Goal: Task Accomplishment & Management: Complete application form

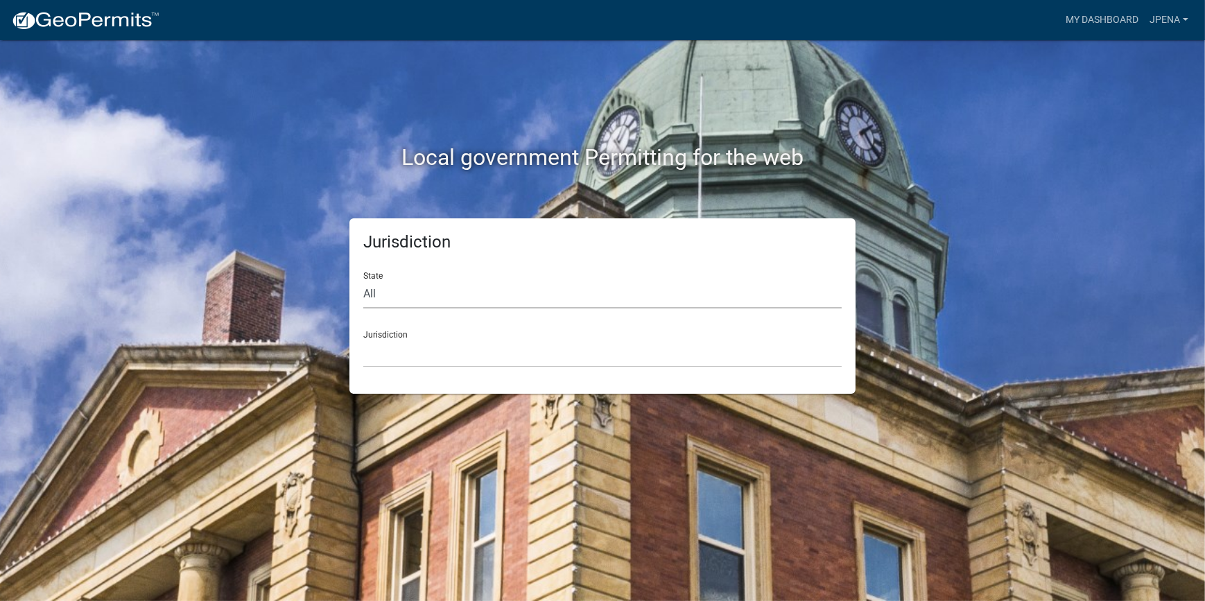
click at [737, 294] on select "All [US_STATE] [US_STATE] [US_STATE] [US_STATE] [US_STATE] [US_STATE] [US_STATE…" at bounding box center [602, 294] width 478 height 28
select select "[US_STATE]"
click at [363, 280] on select "All [US_STATE] [US_STATE] [US_STATE] [US_STATE] [US_STATE] [US_STATE] [US_STATE…" at bounding box center [602, 294] width 478 height 28
click at [374, 351] on select "[GEOGRAPHIC_DATA], [US_STATE] [GEOGRAPHIC_DATA], [US_STATE]" at bounding box center [602, 353] width 478 height 28
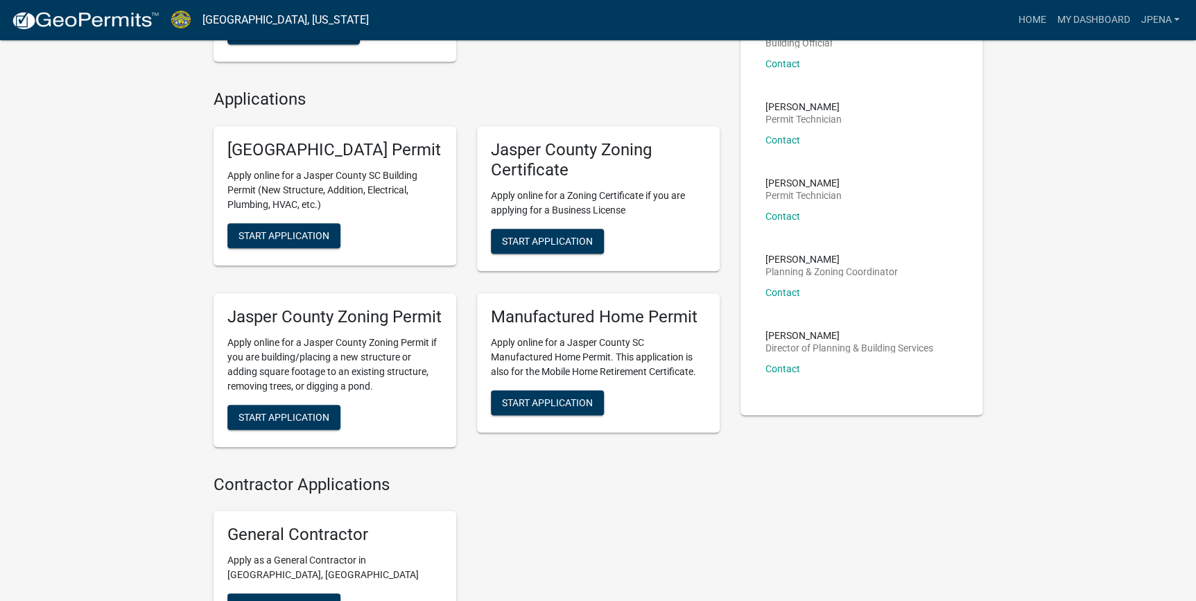
scroll to position [315, 0]
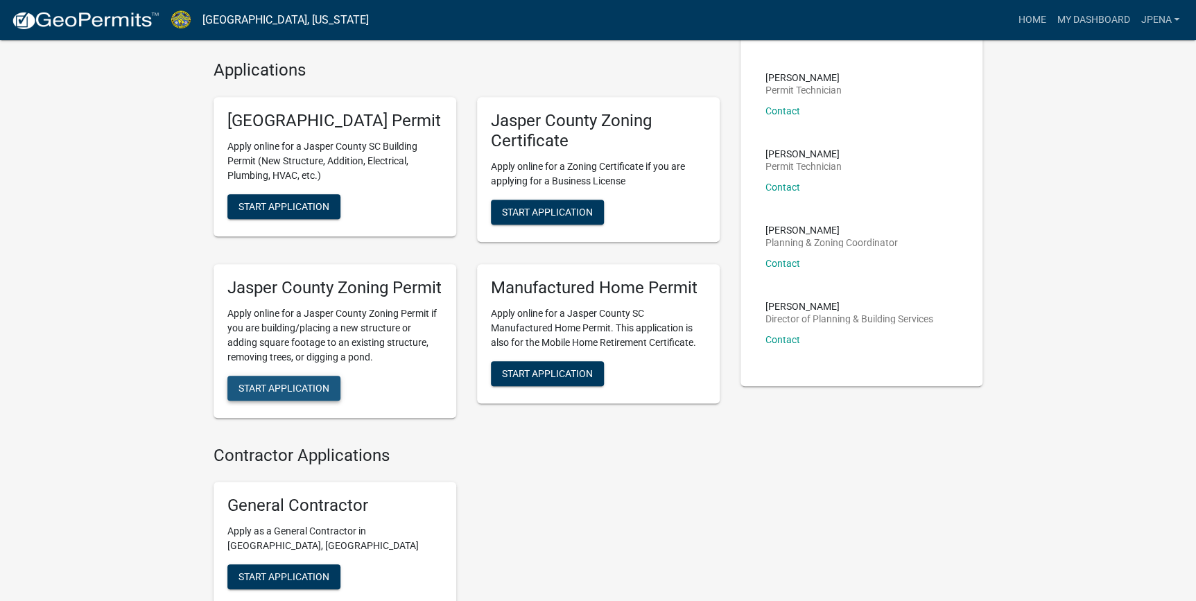
click at [280, 393] on span "Start Application" at bounding box center [283, 387] width 91 height 11
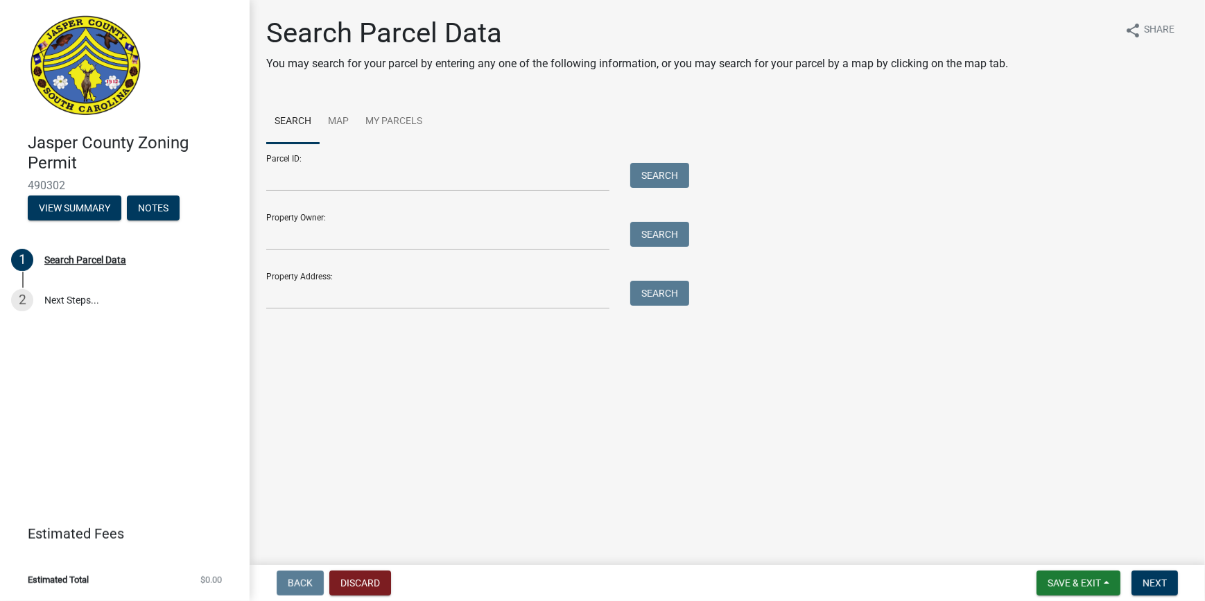
click at [259, 173] on div at bounding box center [438, 177] width 364 height 28
click at [274, 169] on input "Parcel ID:" at bounding box center [437, 177] width 343 height 28
click at [506, 185] on input "Parcel ID:" at bounding box center [437, 177] width 343 height 28
type input "[PHONE_NUMBER]"
click at [675, 180] on button "Search" at bounding box center [659, 175] width 59 height 25
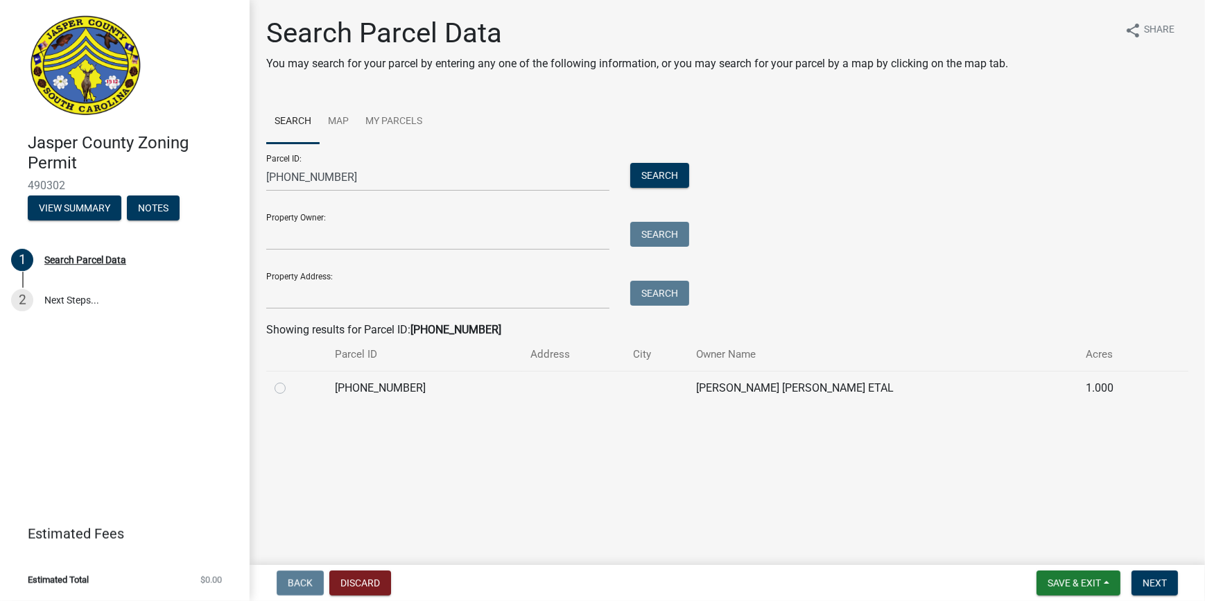
click at [610, 395] on td at bounding box center [573, 388] width 102 height 34
click at [291, 380] on label at bounding box center [291, 380] width 0 height 0
click at [291, 389] on input "radio" at bounding box center [295, 384] width 9 height 9
radio input "true"
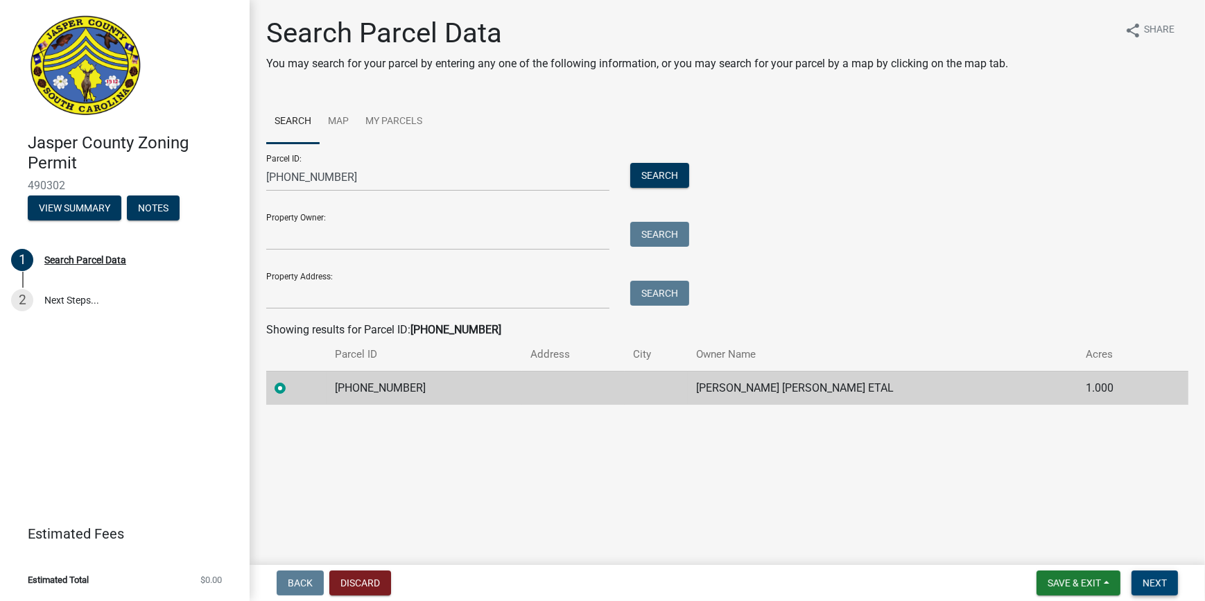
click at [1156, 583] on span "Next" at bounding box center [1154, 582] width 24 height 11
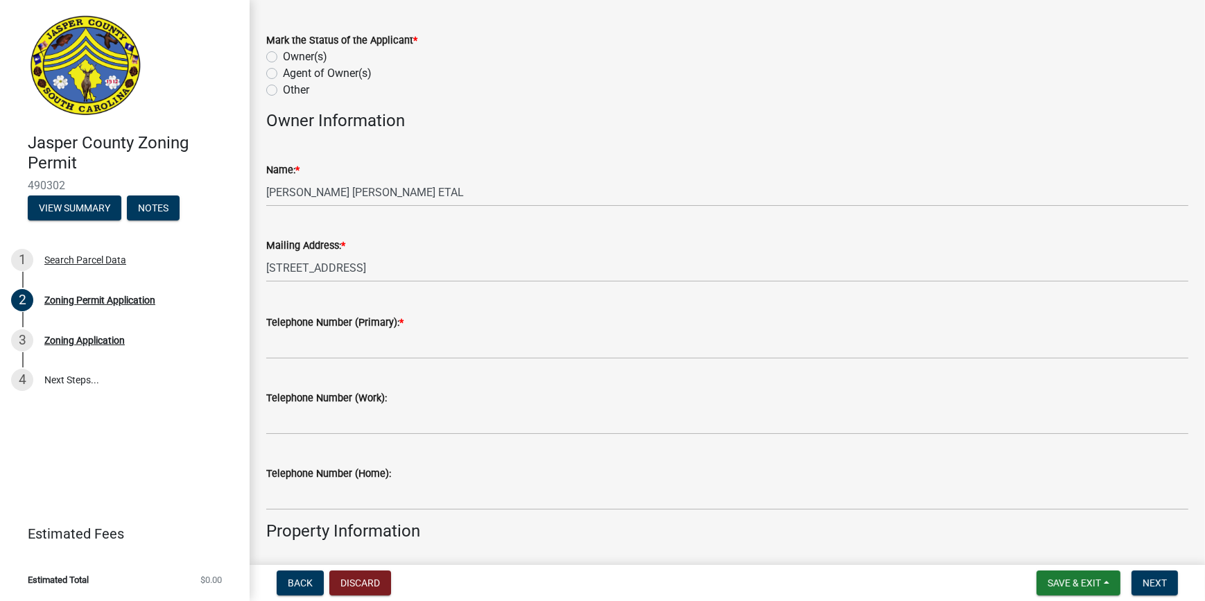
scroll to position [125, 0]
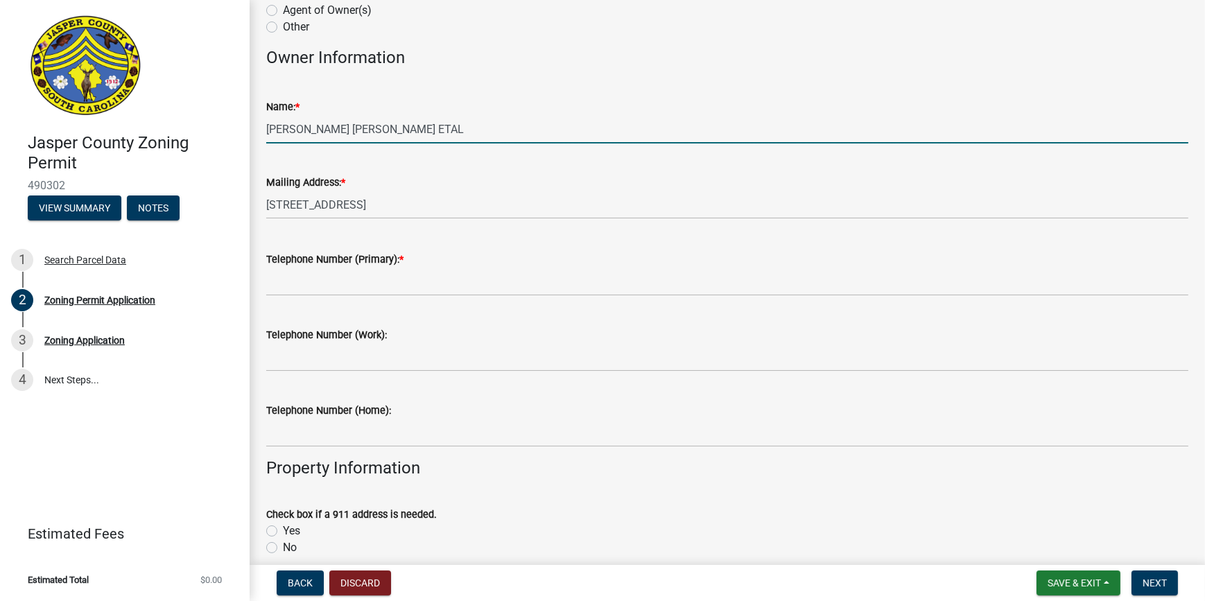
drag, startPoint x: 302, startPoint y: 131, endPoint x: 165, endPoint y: 178, distance: 144.5
click at [164, 180] on div "Jasper County Zoning Permit 490302 View Summary Notes 1 Search Parcel Data 2 Zo…" at bounding box center [602, 300] width 1205 height 601
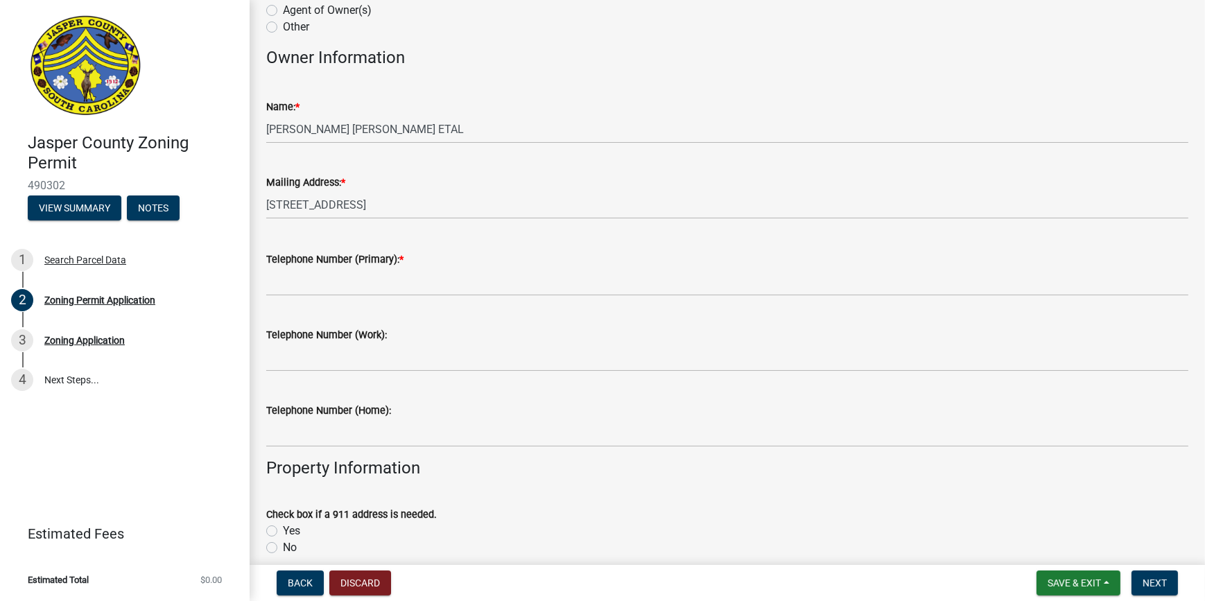
click at [600, 184] on div "Mailing Address: *" at bounding box center [727, 182] width 922 height 17
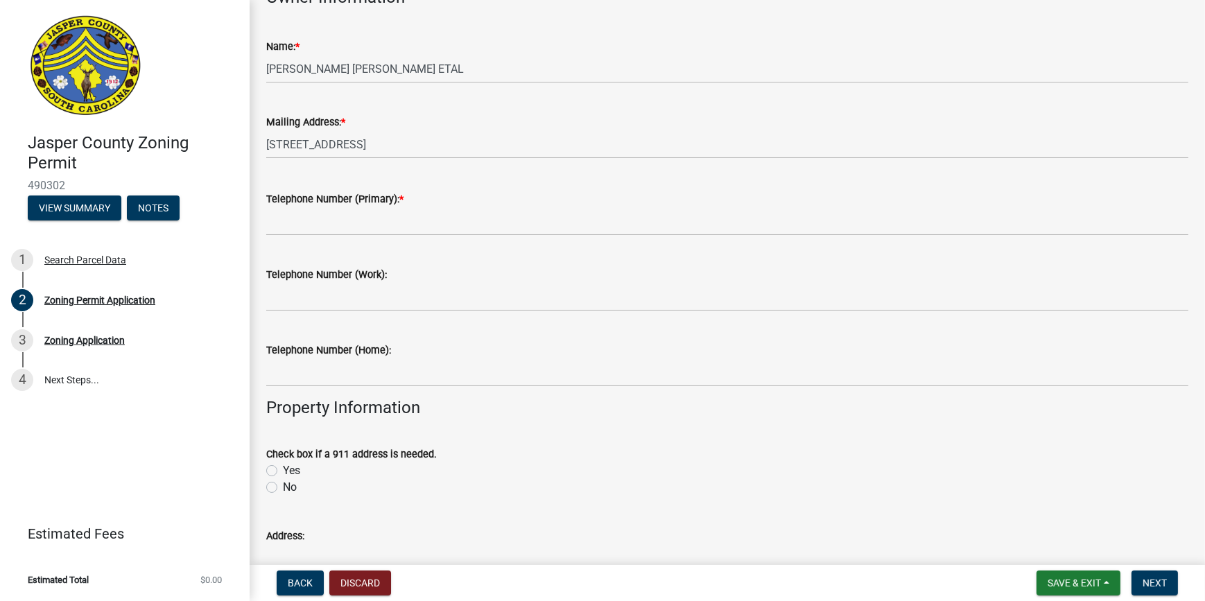
scroll to position [252, 0]
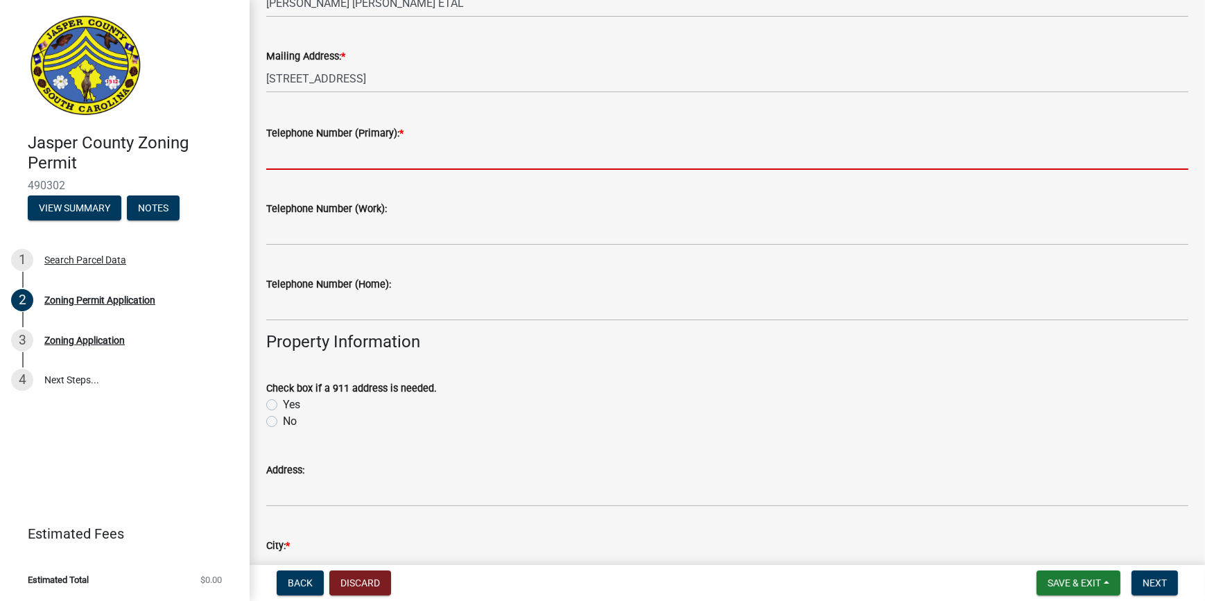
click at [385, 157] on input "Telephone Number (Primary): *" at bounding box center [727, 155] width 922 height 28
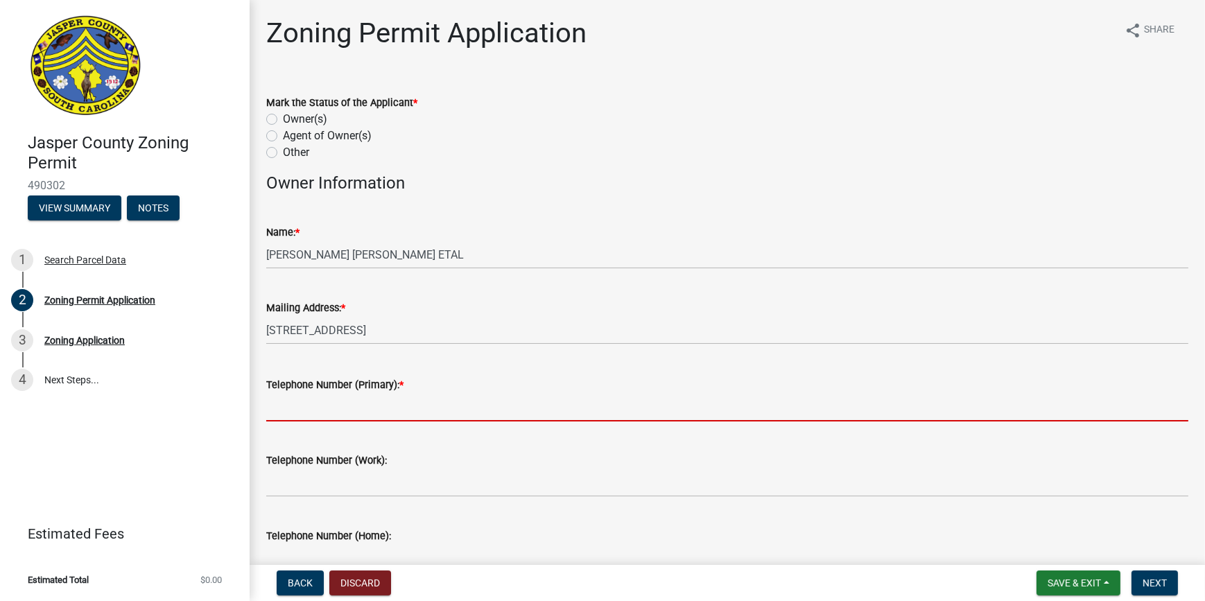
click at [474, 115] on div "Owner(s)" at bounding box center [727, 119] width 922 height 17
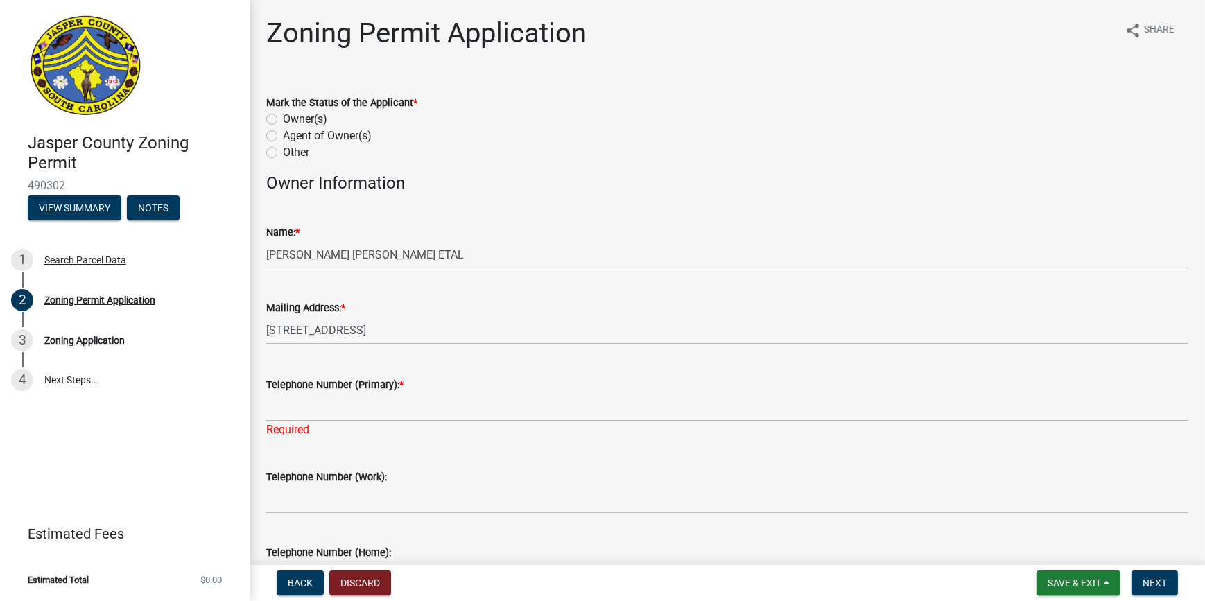
click at [283, 119] on label "Owner(s)" at bounding box center [305, 119] width 44 height 17
click at [283, 119] on input "Owner(s)" at bounding box center [287, 115] width 9 height 9
radio input "true"
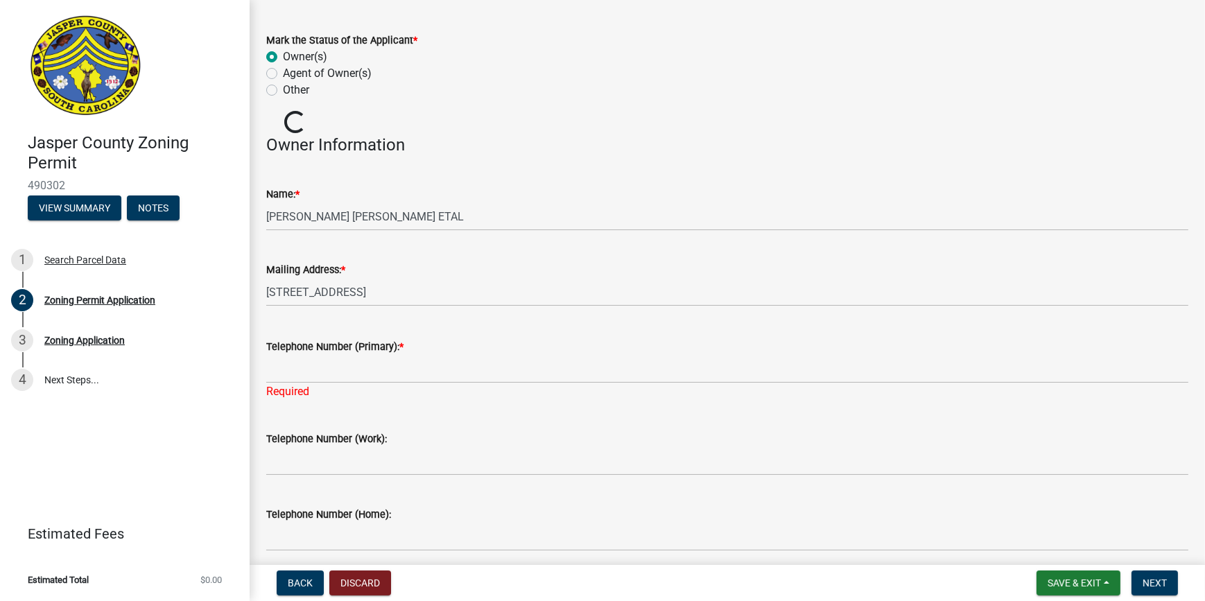
scroll to position [125, 0]
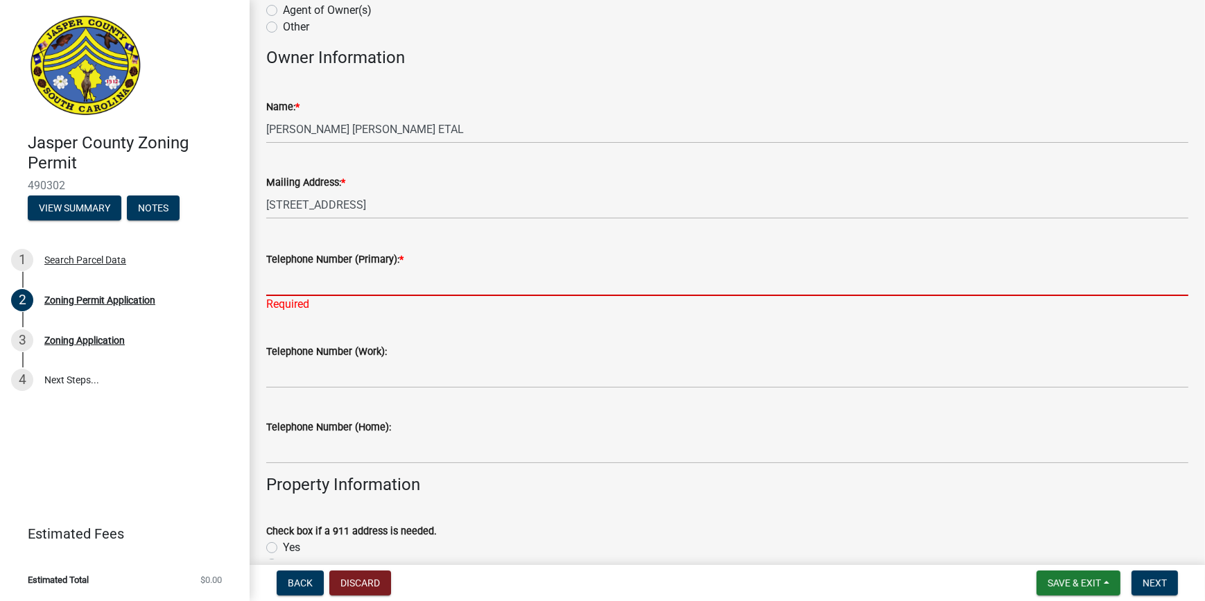
click at [286, 281] on input "Telephone Number (Primary): *" at bounding box center [727, 282] width 922 height 28
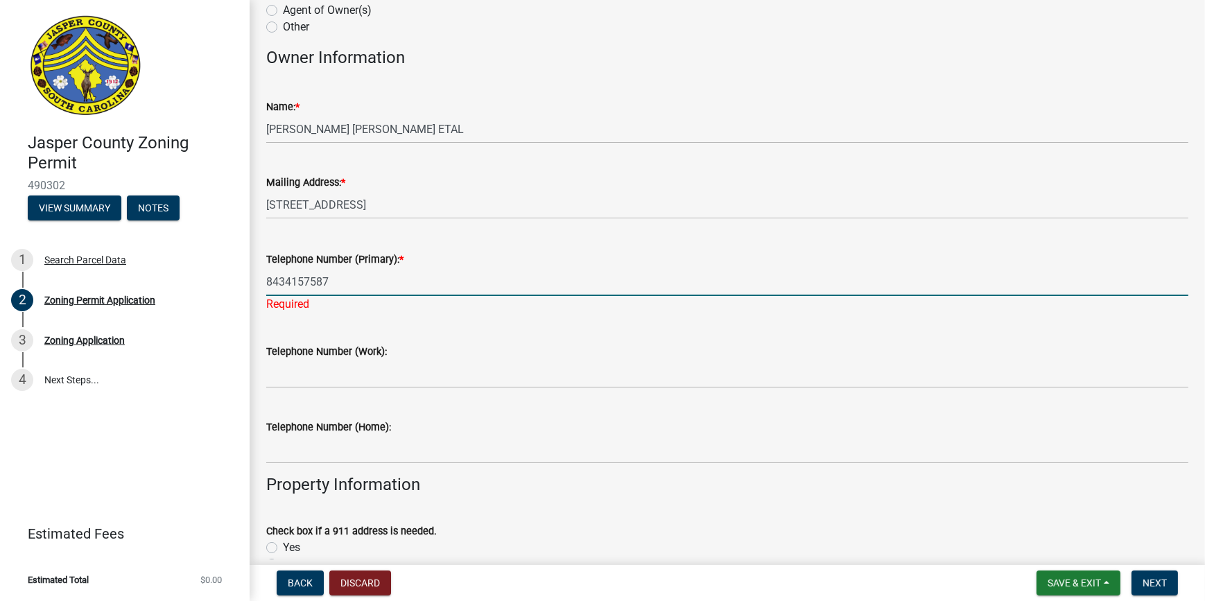
type input "8434157587"
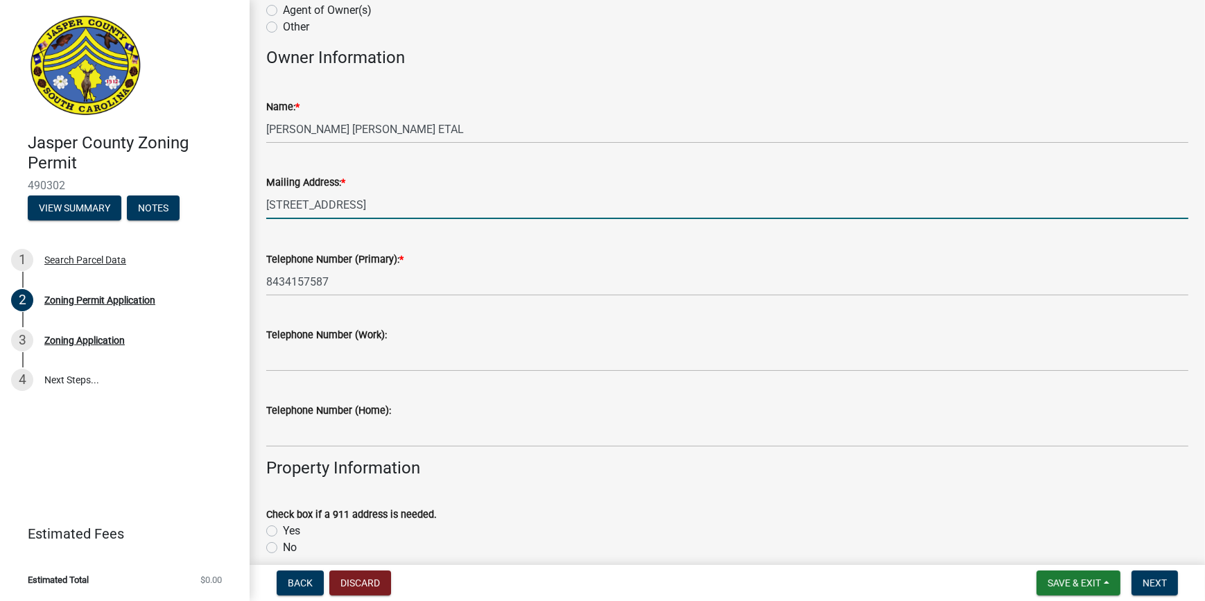
drag, startPoint x: 478, startPoint y: 202, endPoint x: 380, endPoint y: 258, distance: 113.3
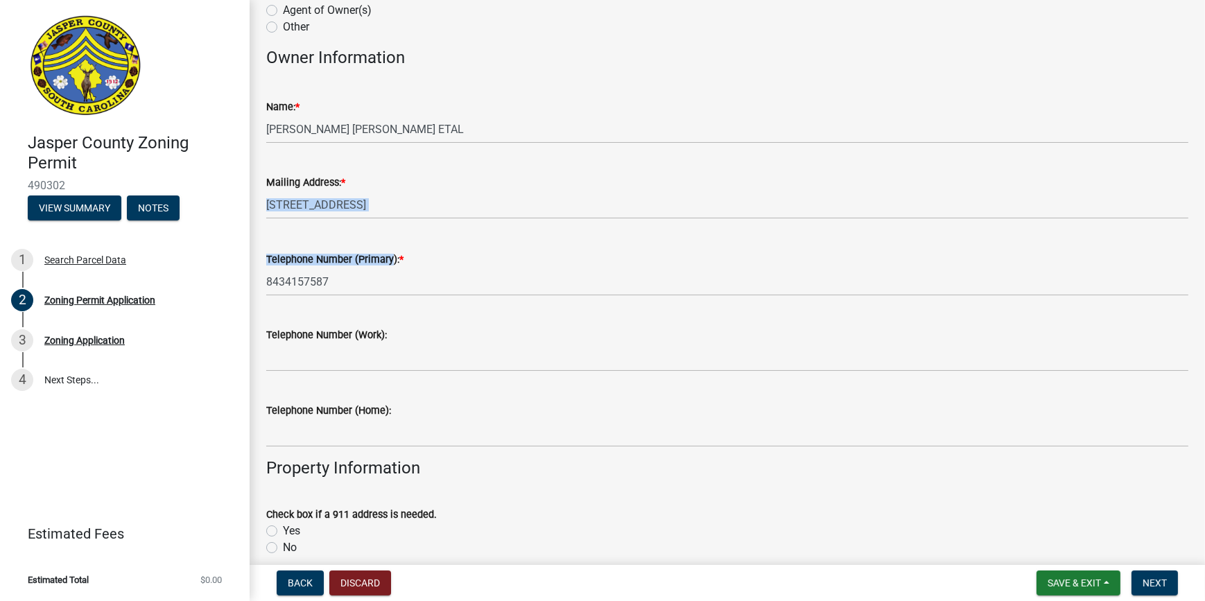
drag, startPoint x: 370, startPoint y: 247, endPoint x: 276, endPoint y: 200, distance: 105.7
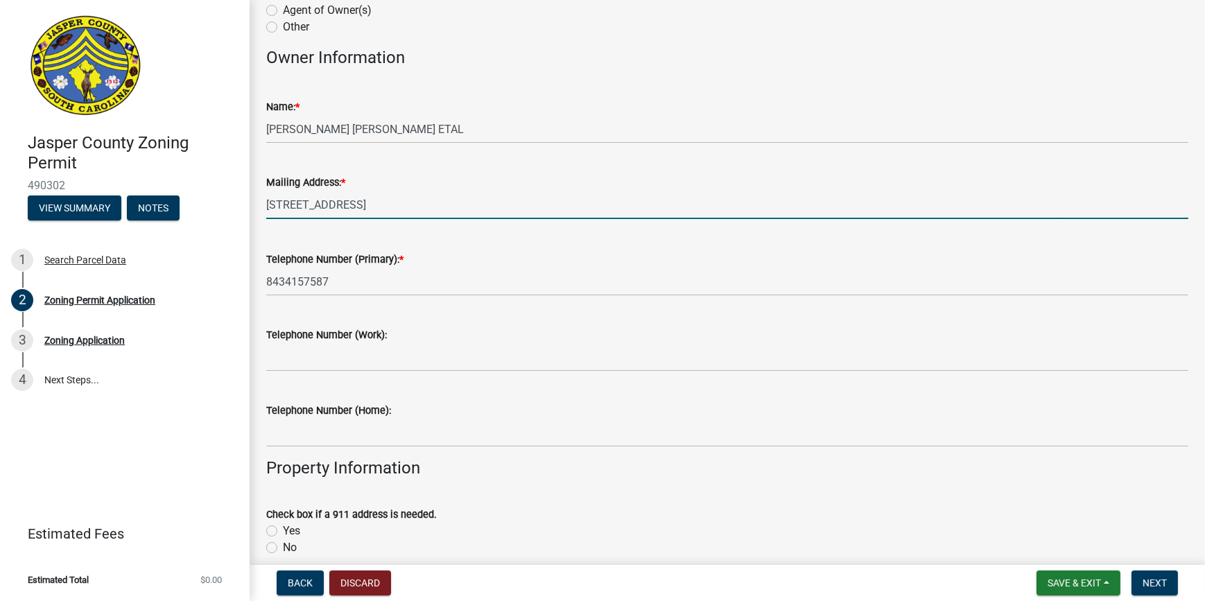
click at [277, 193] on input "[STREET_ADDRESS]" at bounding box center [727, 205] width 922 height 28
click at [279, 194] on input "[STREET_ADDRESS]" at bounding box center [727, 205] width 922 height 28
drag, startPoint x: 477, startPoint y: 202, endPoint x: 311, endPoint y: 220, distance: 166.6
click at [311, 220] on wm-data-entity-input "Mailing Address: * [STREET_ADDRESS]" at bounding box center [727, 193] width 922 height 77
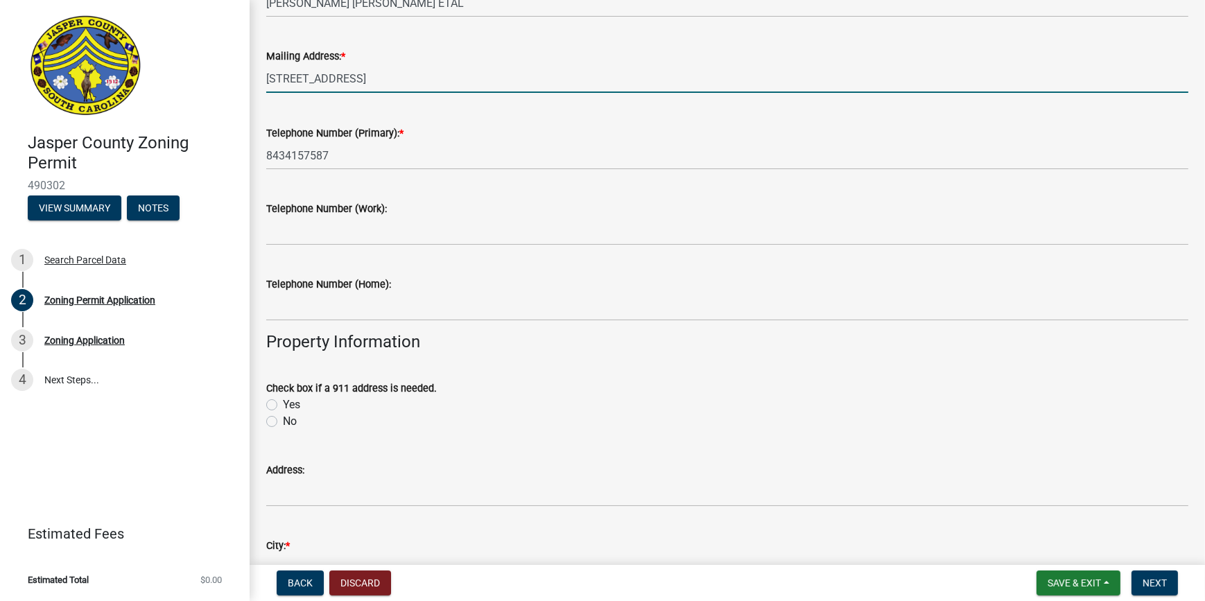
scroll to position [315, 0]
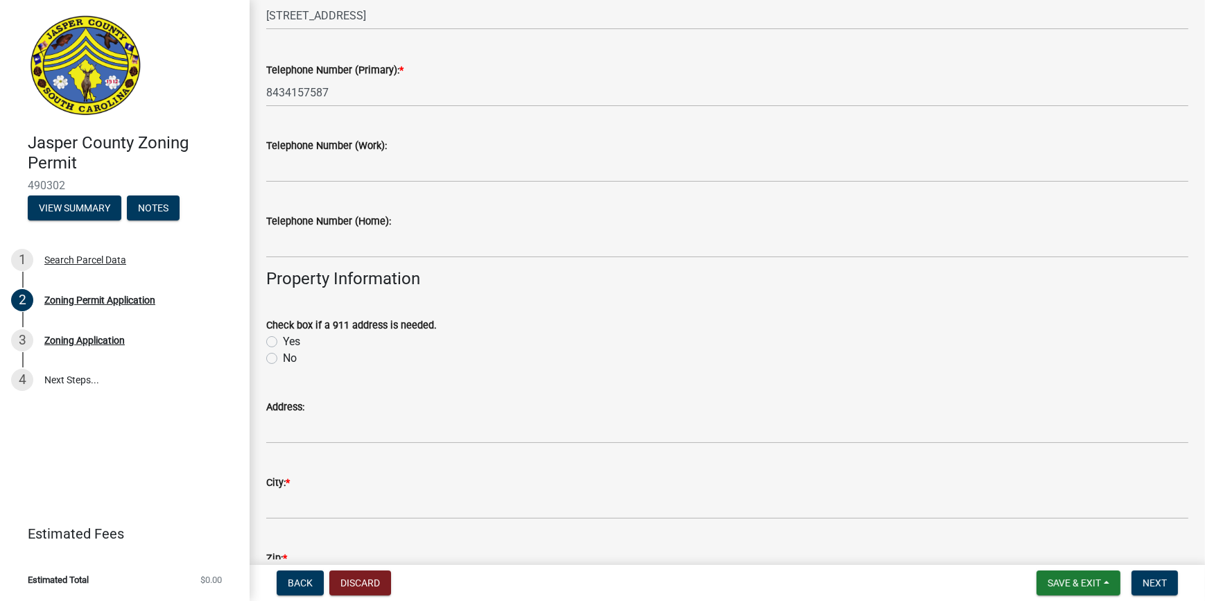
click at [272, 350] on div "No" at bounding box center [727, 358] width 922 height 17
drag, startPoint x: 272, startPoint y: 350, endPoint x: 474, endPoint y: 285, distance: 212.0
click at [474, 285] on h4 "Property Information" at bounding box center [727, 279] width 922 height 20
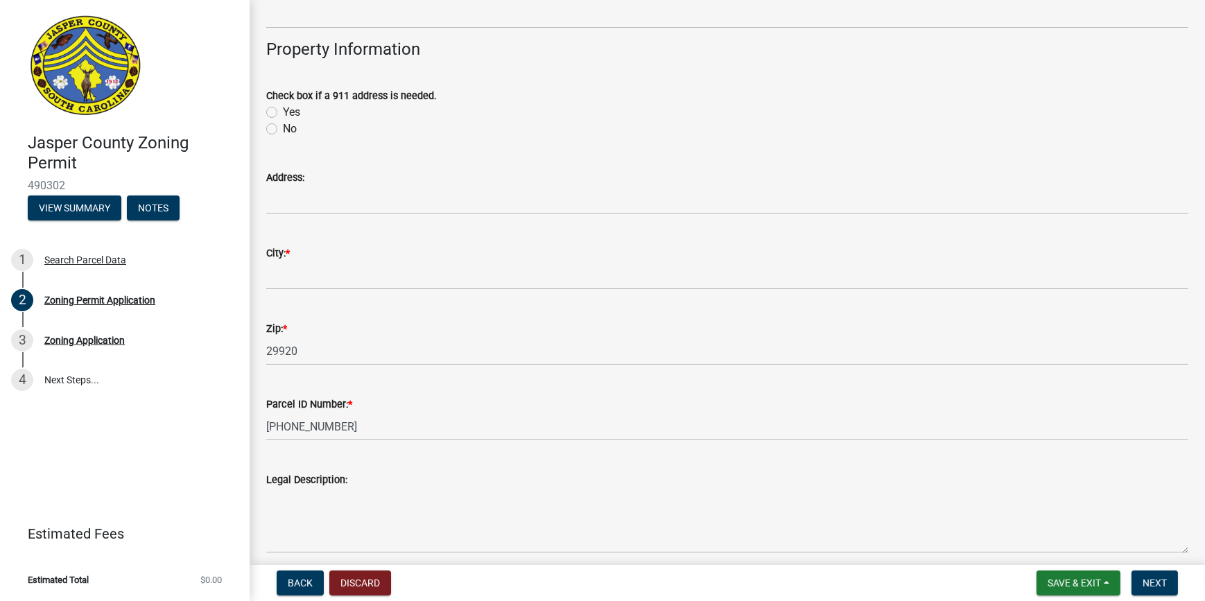
scroll to position [567, 0]
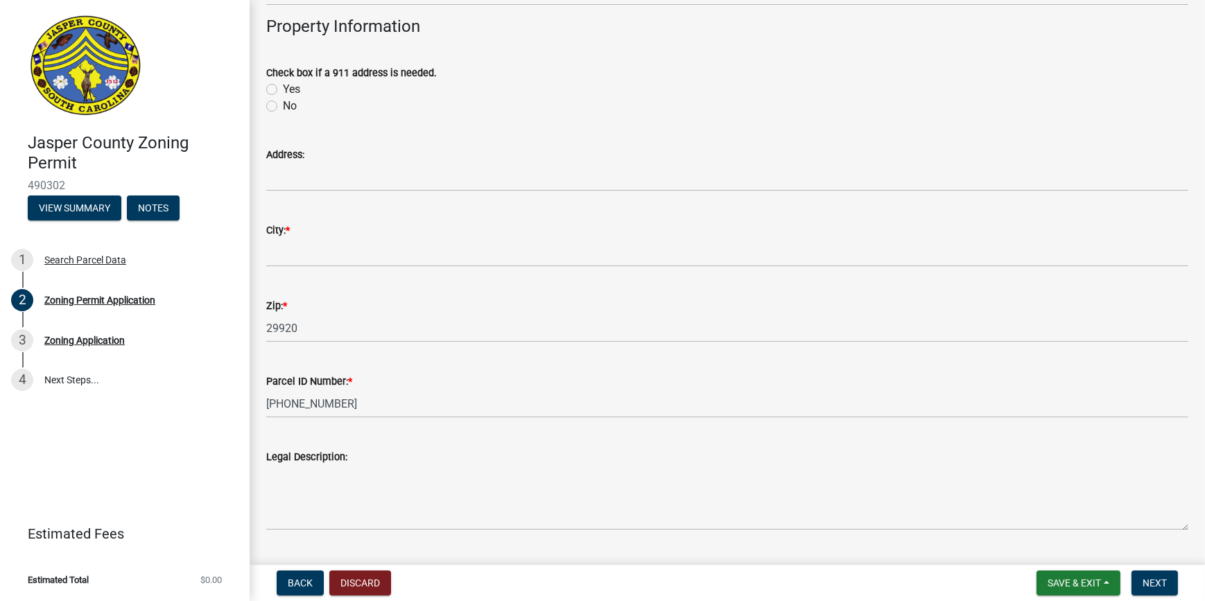
click at [283, 104] on label "No" at bounding box center [290, 106] width 14 height 17
click at [283, 104] on input "No" at bounding box center [287, 102] width 9 height 9
radio input "true"
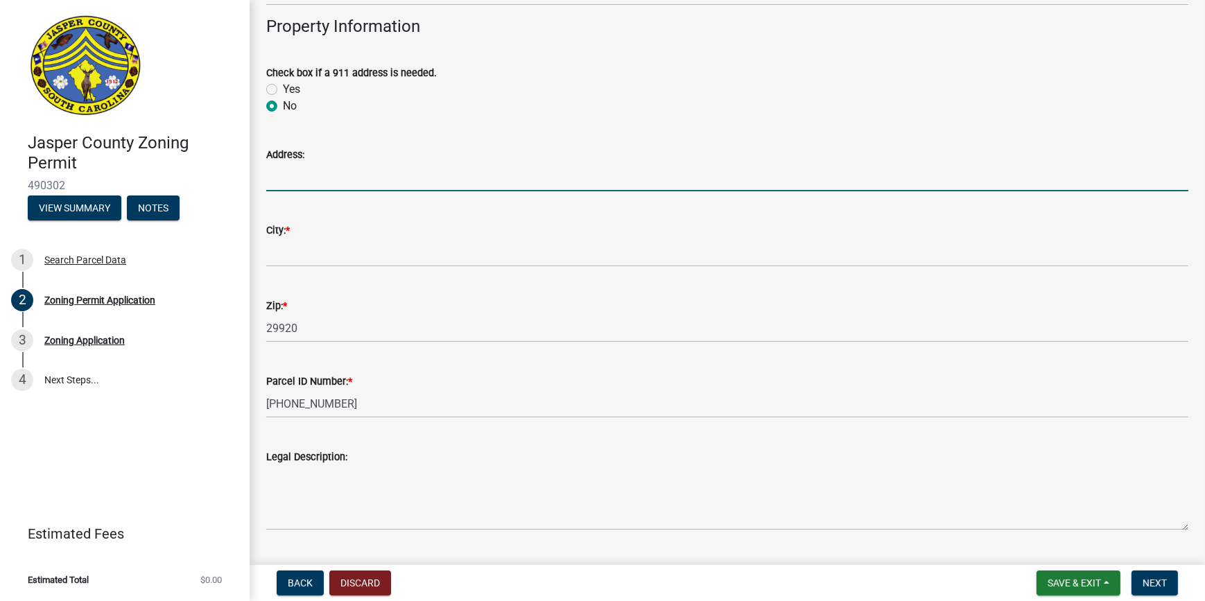
click at [284, 184] on input "Address:" at bounding box center [727, 177] width 922 height 28
type input "[STREET_ADDRESS]"
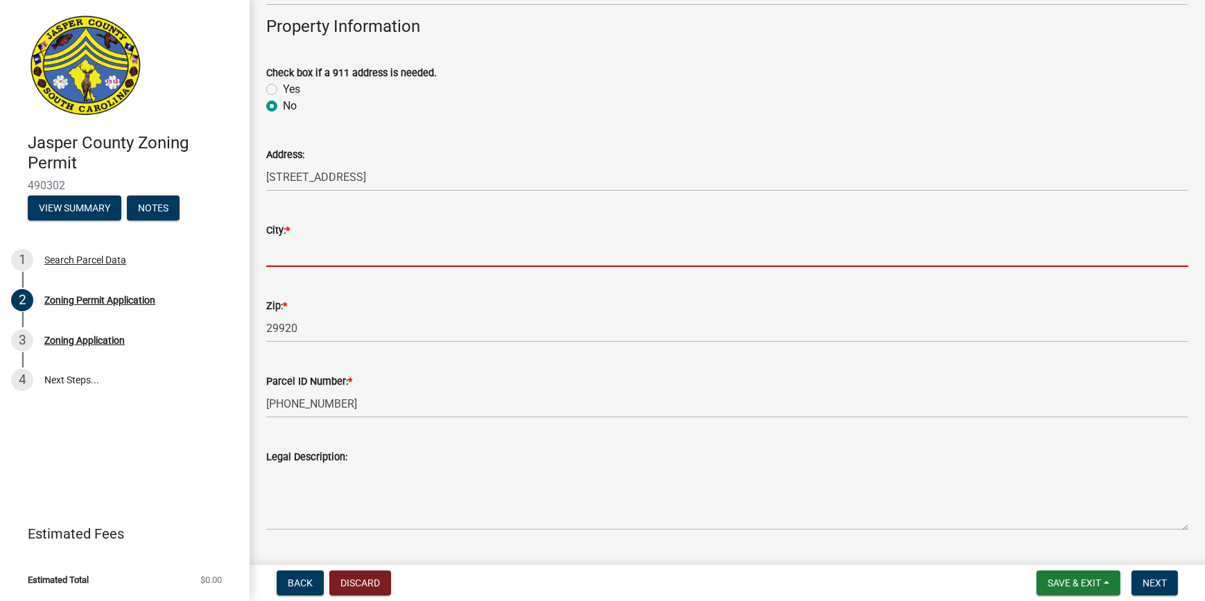
click at [326, 256] on input "City: *" at bounding box center [727, 252] width 922 height 28
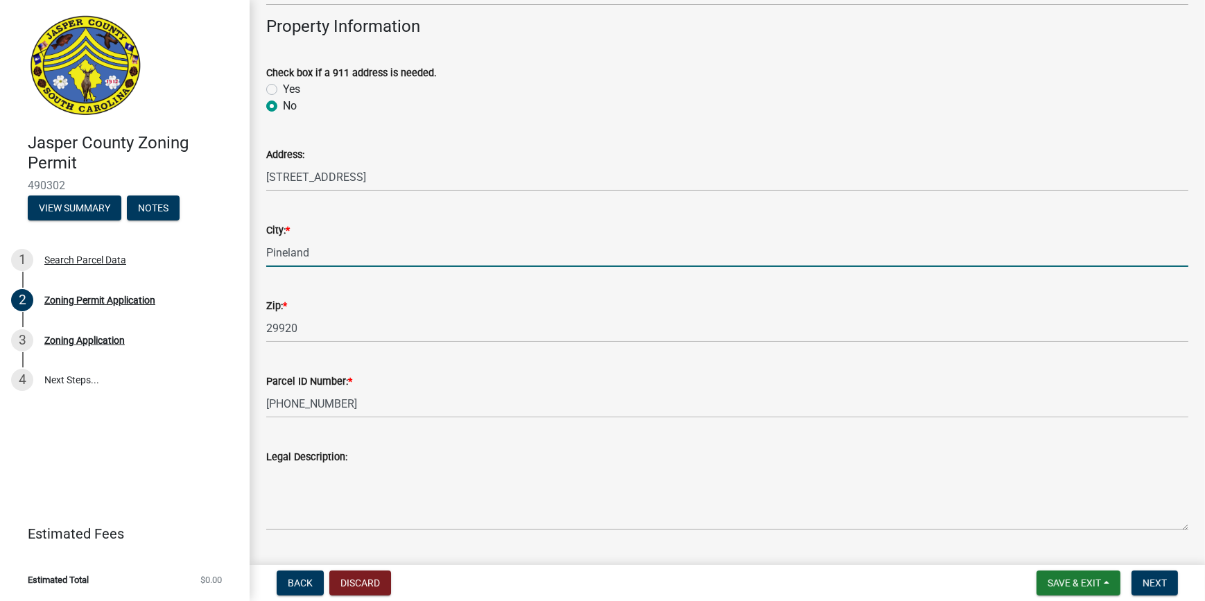
type input "Pineland"
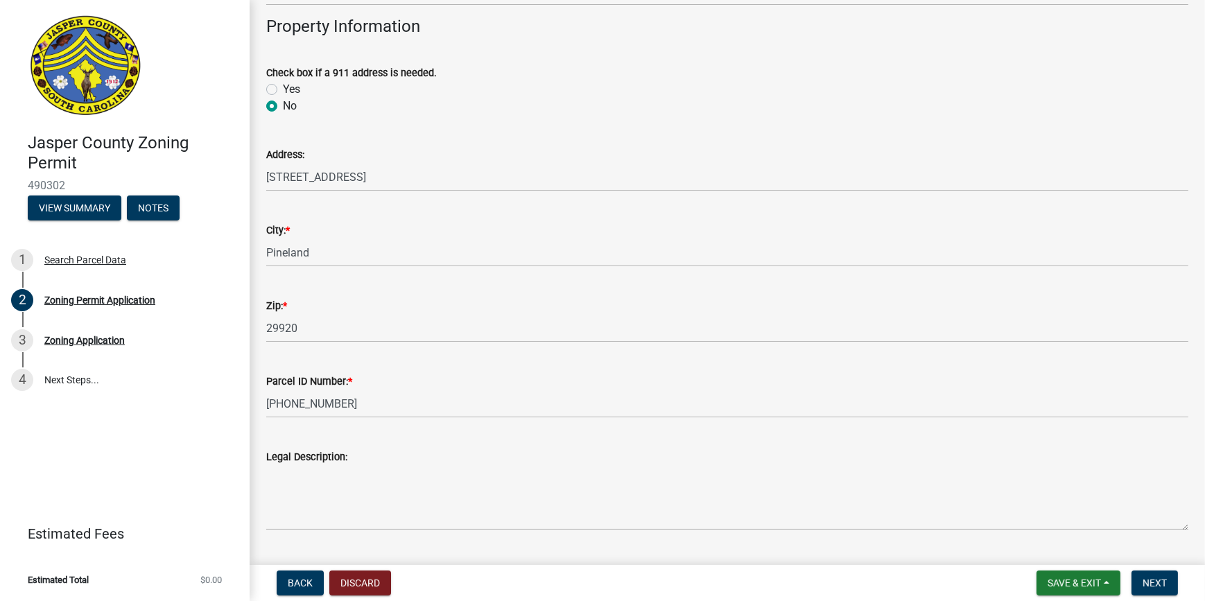
click at [488, 224] on div "City: *" at bounding box center [727, 230] width 922 height 17
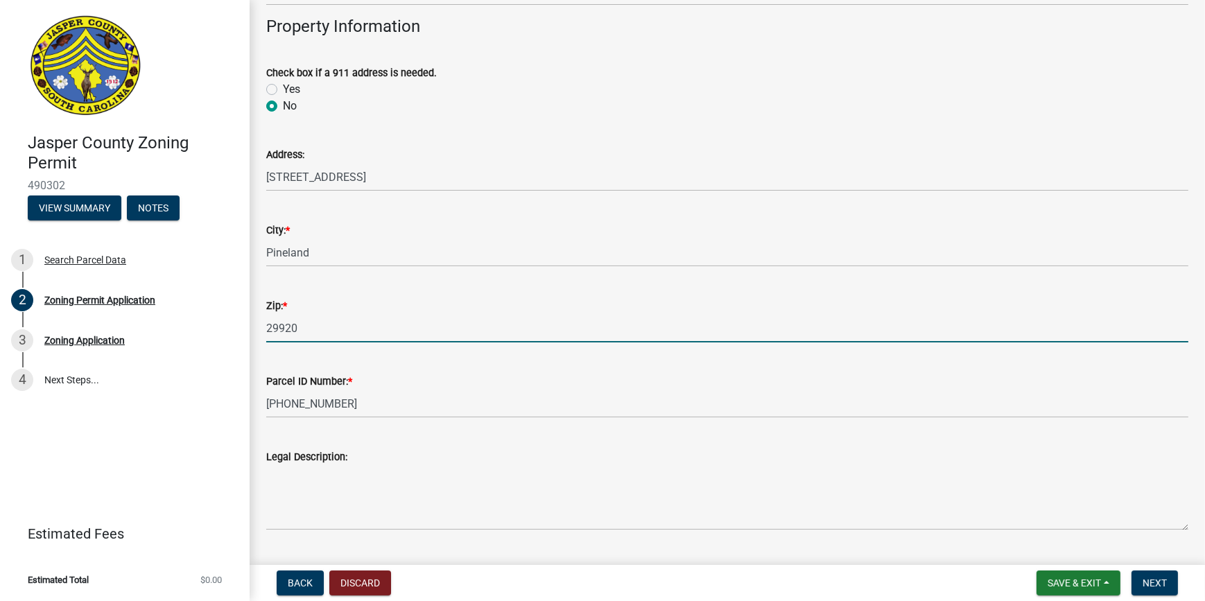
click at [369, 335] on input "29920" at bounding box center [727, 328] width 922 height 28
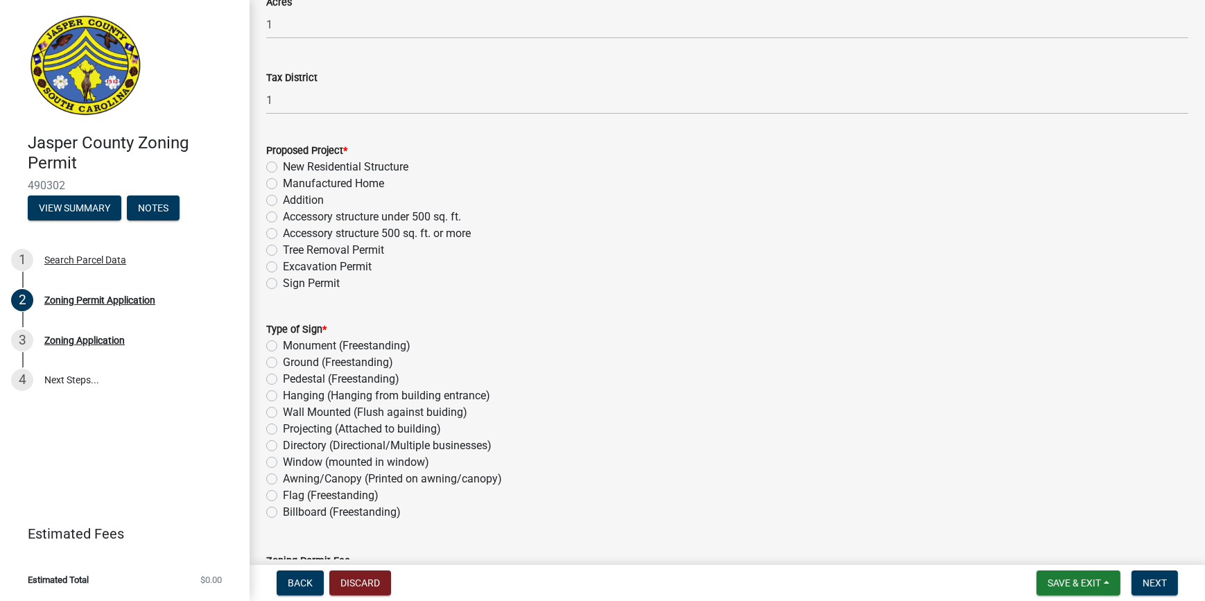
scroll to position [1197, 0]
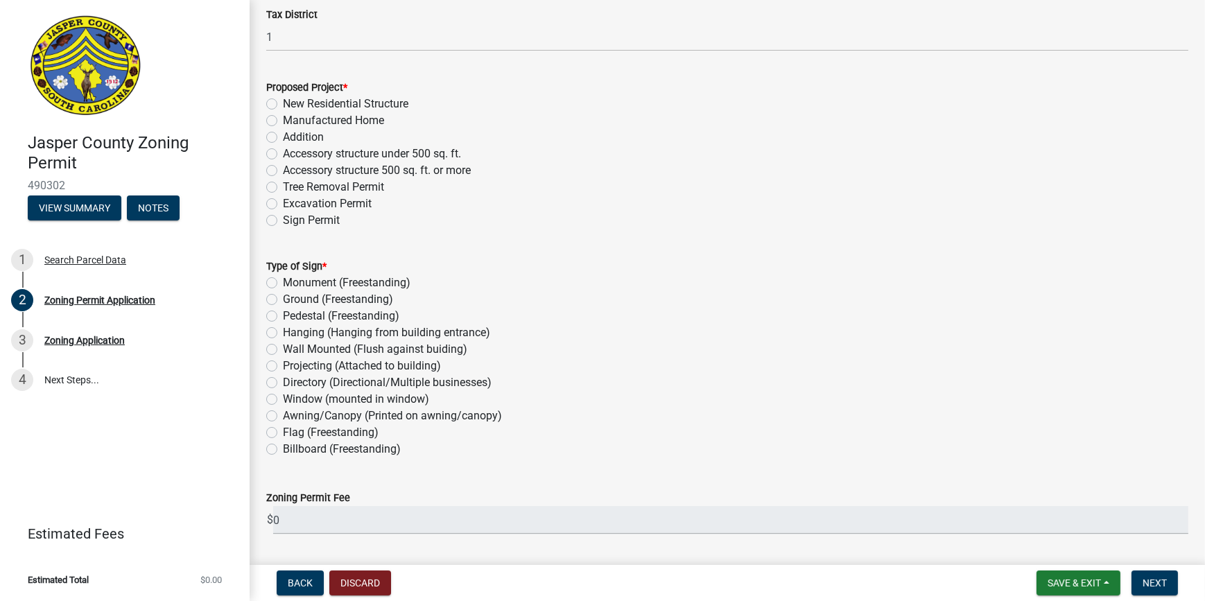
type input "29934"
click at [283, 121] on label "Manufactured Home" at bounding box center [333, 120] width 101 height 17
click at [283, 121] on input "Manufactured Home" at bounding box center [287, 116] width 9 height 9
radio input "true"
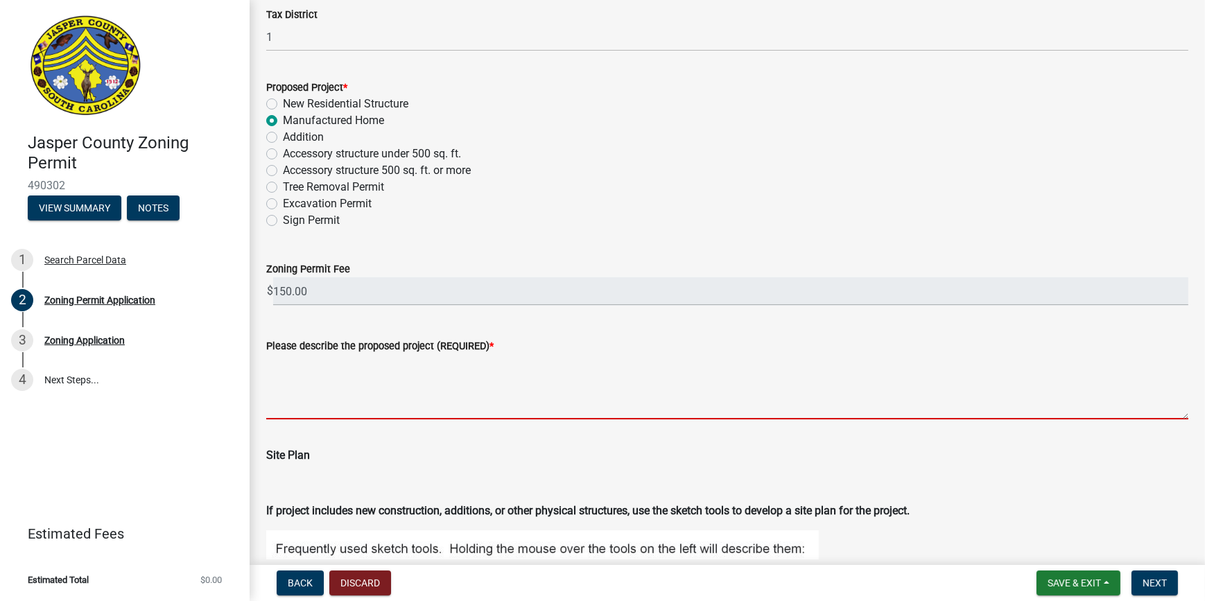
click at [531, 385] on textarea "Please describe the proposed project (REQUIRED) *" at bounding box center [727, 386] width 922 height 65
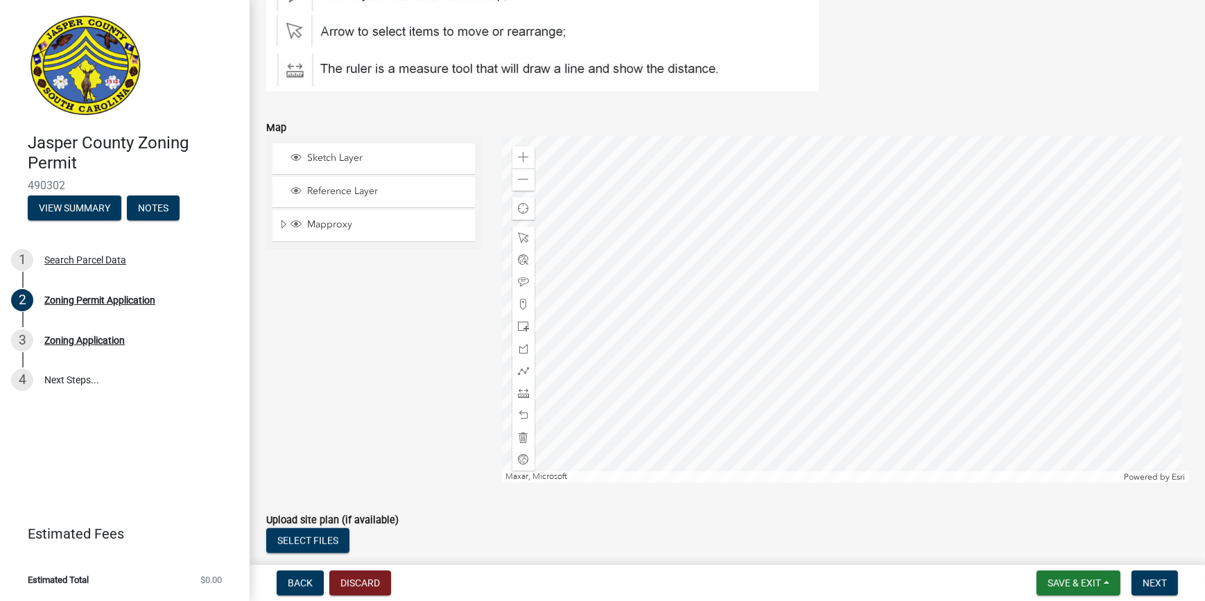
scroll to position [1827, 0]
type textarea "1997 mbh"
click at [520, 157] on span at bounding box center [523, 155] width 11 height 11
click at [774, 203] on div at bounding box center [845, 307] width 686 height 347
click at [518, 396] on div at bounding box center [523, 392] width 22 height 22
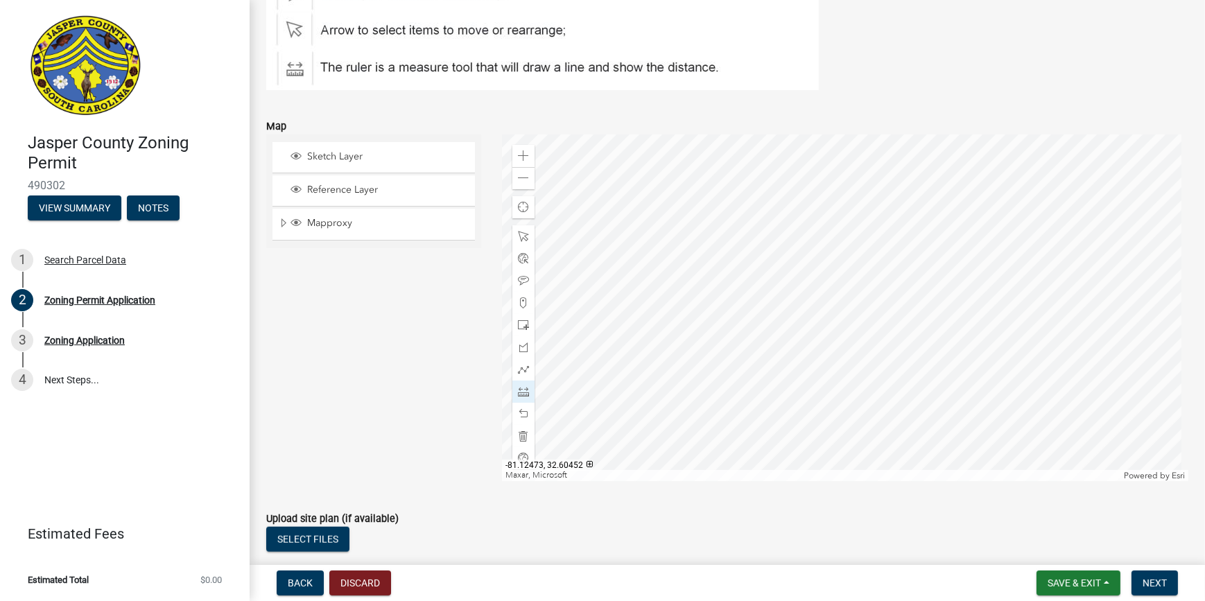
click at [622, 401] on div at bounding box center [845, 307] width 686 height 347
click at [646, 346] on div at bounding box center [845, 307] width 686 height 347
click at [627, 322] on div at bounding box center [845, 307] width 686 height 347
click at [521, 153] on span at bounding box center [523, 155] width 11 height 11
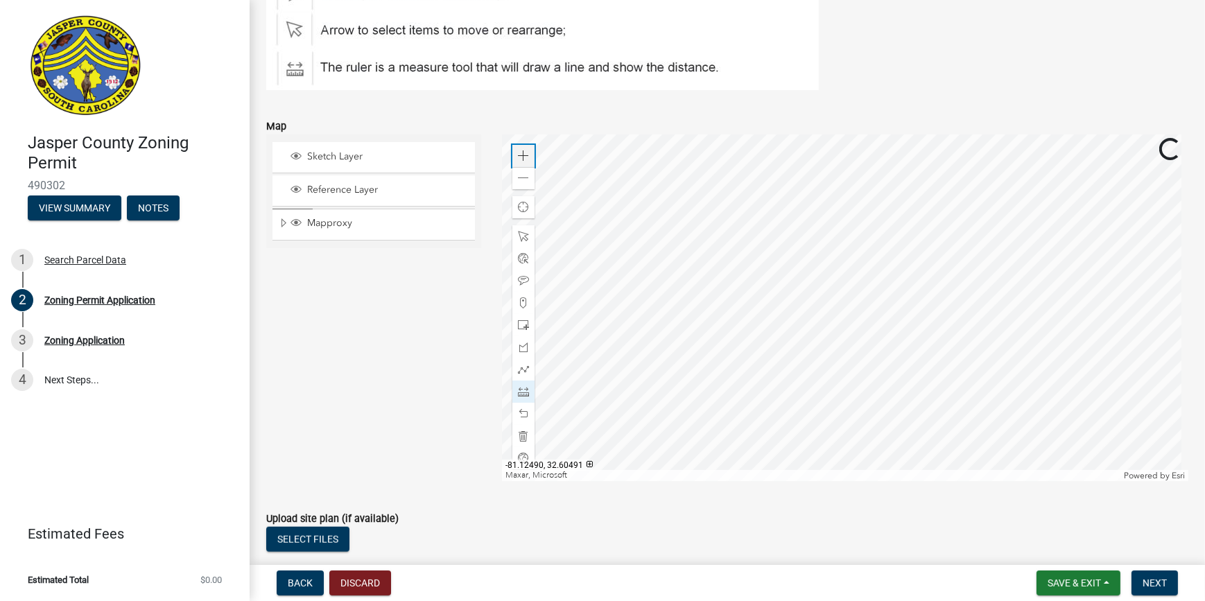
click at [521, 153] on span at bounding box center [523, 155] width 11 height 11
click at [1119, 267] on div at bounding box center [845, 307] width 686 height 347
click at [740, 337] on div at bounding box center [845, 307] width 686 height 347
click at [756, 277] on div at bounding box center [845, 307] width 686 height 347
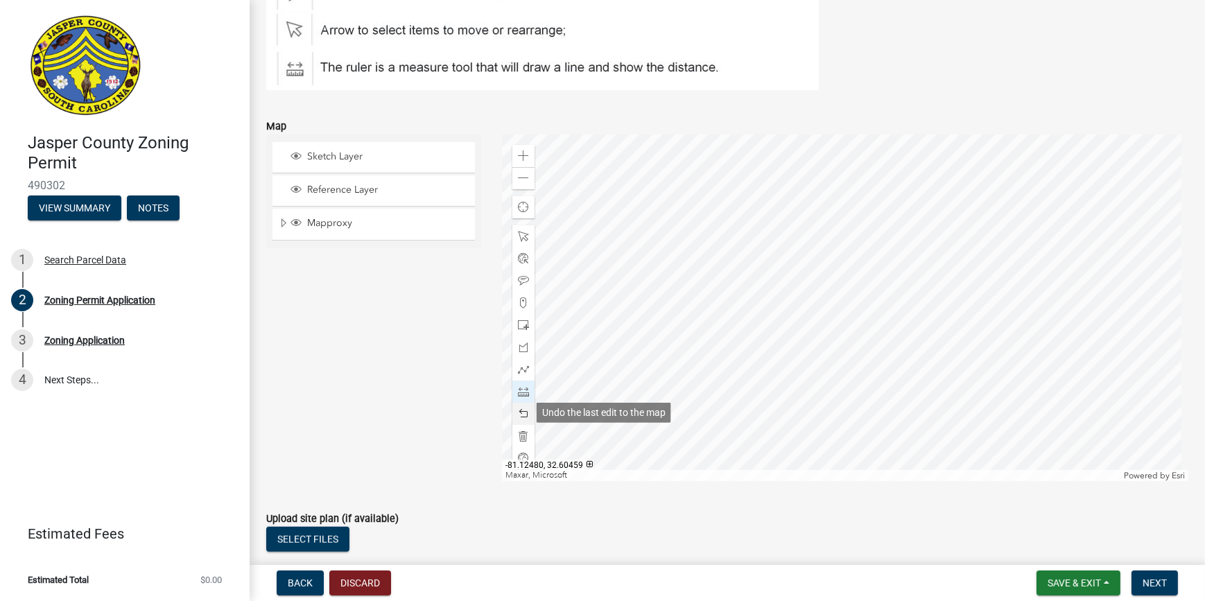
click at [520, 409] on span at bounding box center [523, 413] width 11 height 11
click at [701, 269] on div at bounding box center [845, 307] width 686 height 347
click at [767, 282] on div at bounding box center [845, 307] width 686 height 347
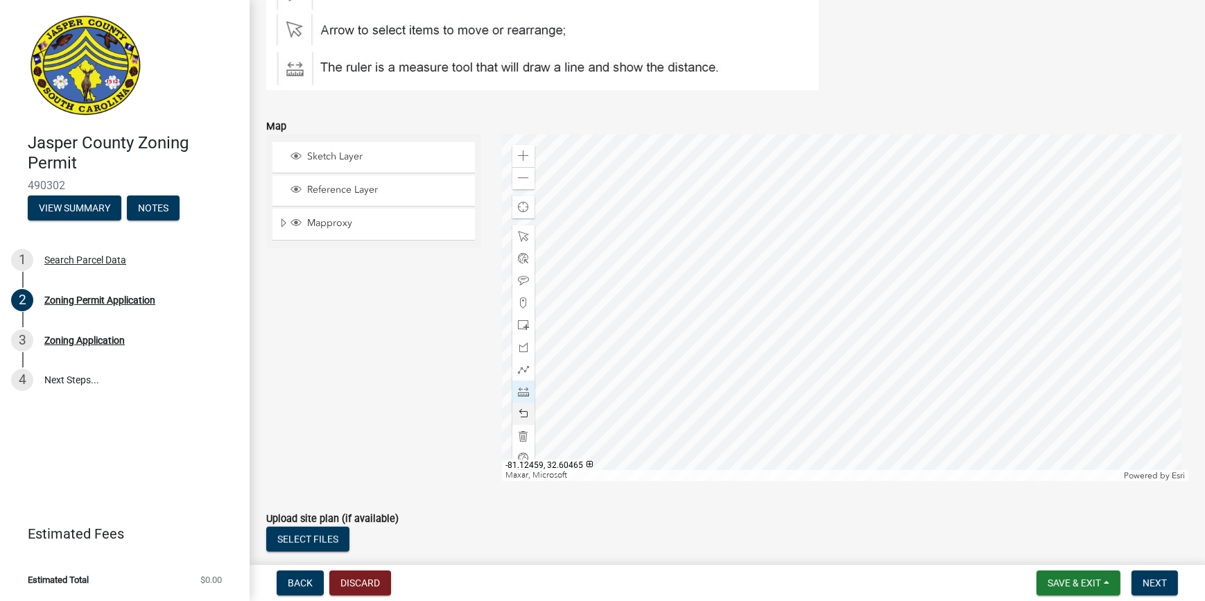
click at [970, 266] on div at bounding box center [845, 307] width 686 height 347
click at [921, 430] on div at bounding box center [845, 307] width 686 height 347
click at [984, 256] on div at bounding box center [845, 307] width 686 height 347
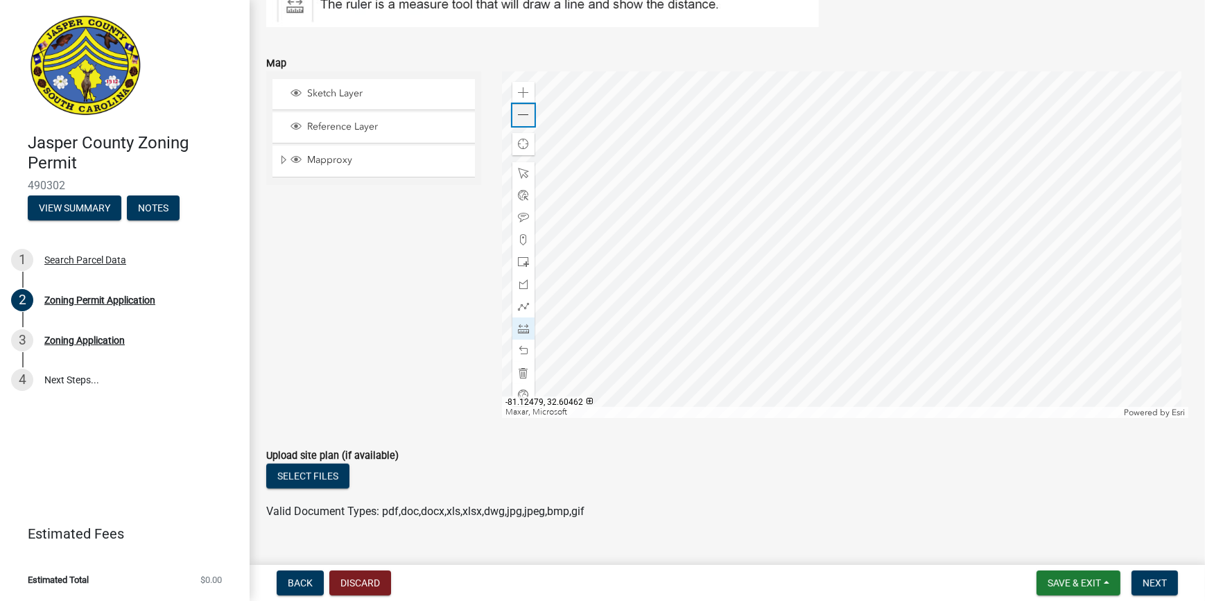
click at [527, 119] on div "Zoom out" at bounding box center [523, 115] width 22 height 22
click at [774, 238] on div at bounding box center [845, 244] width 686 height 347
click at [780, 353] on div at bounding box center [845, 244] width 686 height 347
click at [512, 114] on div "Zoom out" at bounding box center [523, 115] width 22 height 22
click at [519, 347] on span at bounding box center [523, 350] width 11 height 11
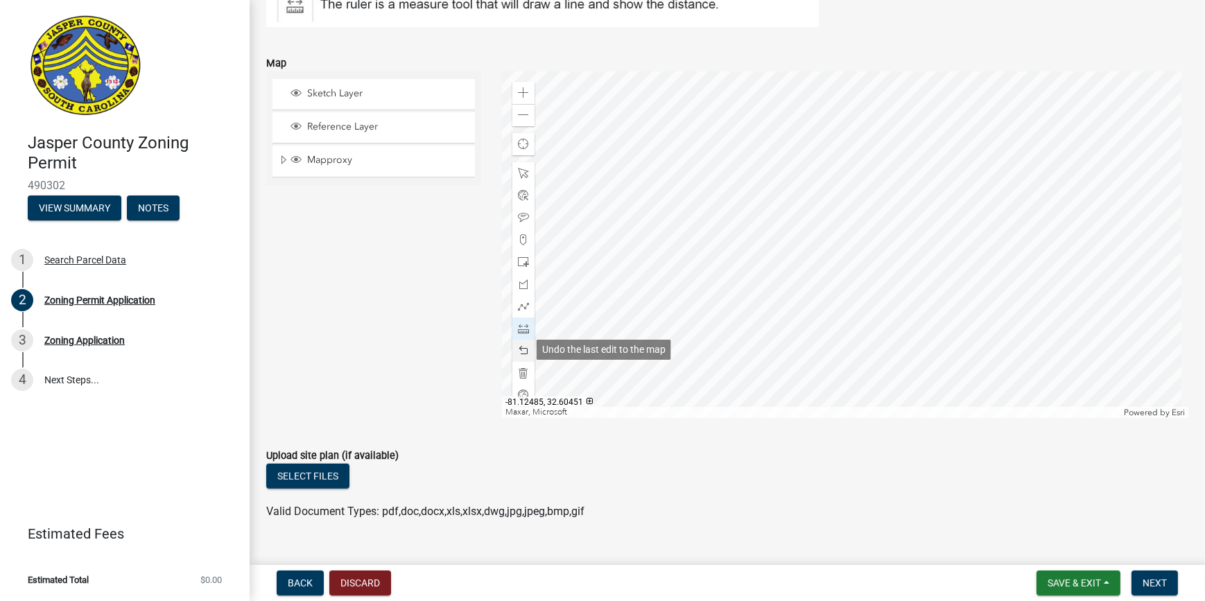
click at [519, 347] on span at bounding box center [523, 350] width 11 height 11
click at [519, 235] on span at bounding box center [523, 239] width 11 height 11
click at [638, 270] on div at bounding box center [845, 244] width 686 height 347
click at [518, 331] on span at bounding box center [523, 328] width 11 height 11
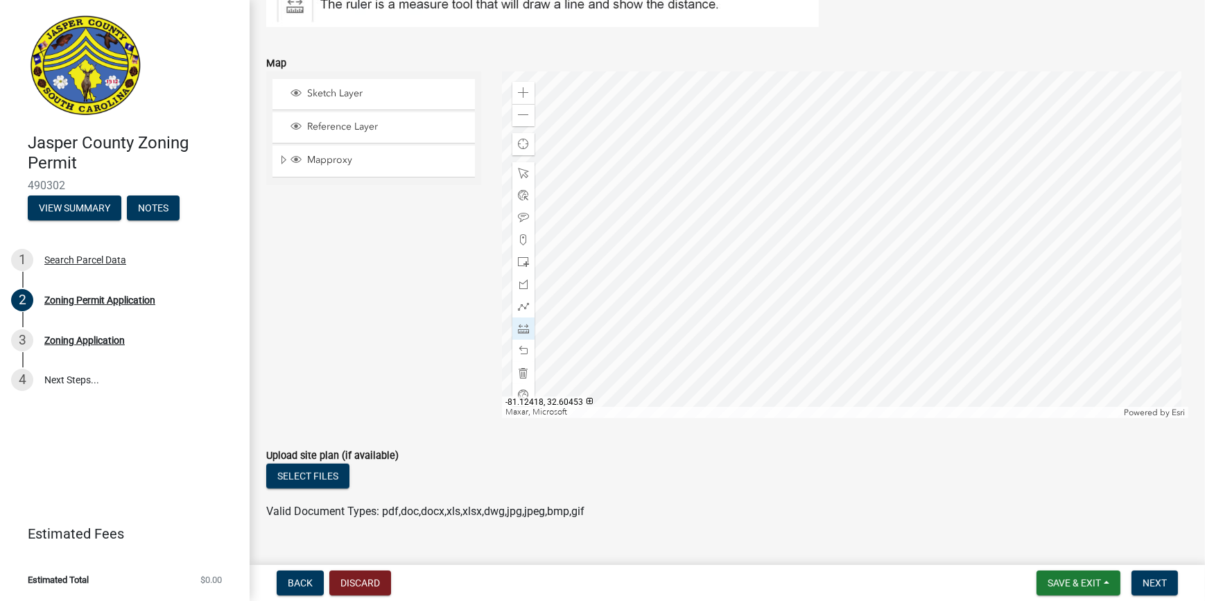
click at [881, 331] on div at bounding box center [845, 244] width 686 height 347
click at [695, 290] on div at bounding box center [845, 244] width 686 height 347
click at [652, 250] on div at bounding box center [845, 244] width 686 height 347
click at [620, 399] on div at bounding box center [845, 244] width 686 height 347
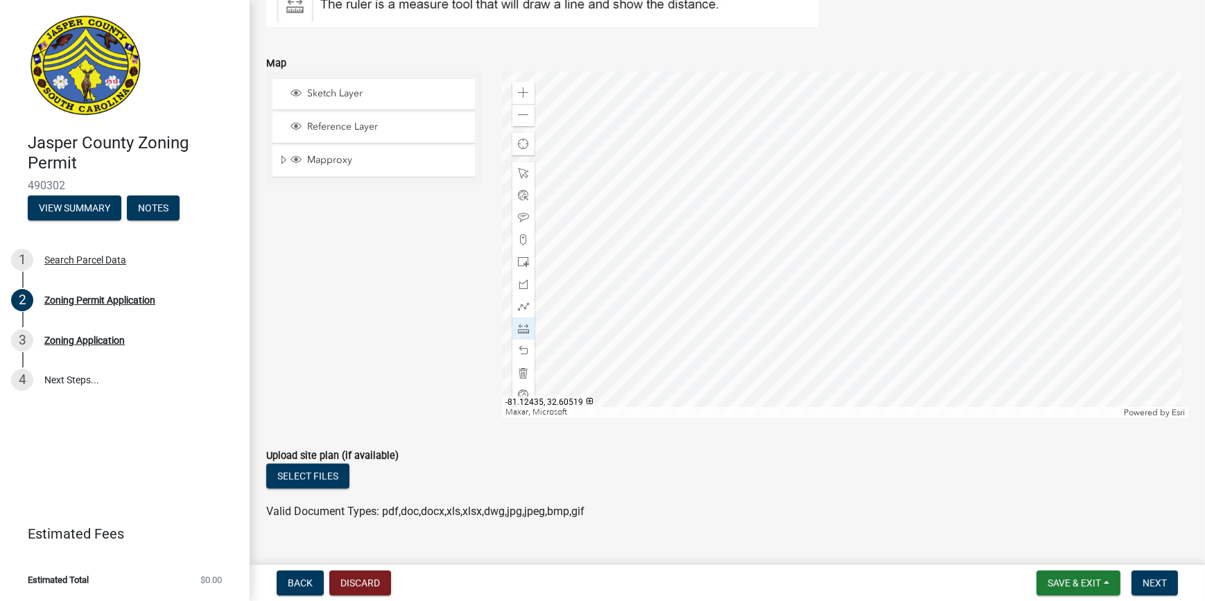
click at [704, 177] on div at bounding box center [845, 244] width 686 height 347
click at [527, 118] on div "Zoom out" at bounding box center [523, 115] width 22 height 22
click at [726, 227] on div at bounding box center [845, 244] width 686 height 347
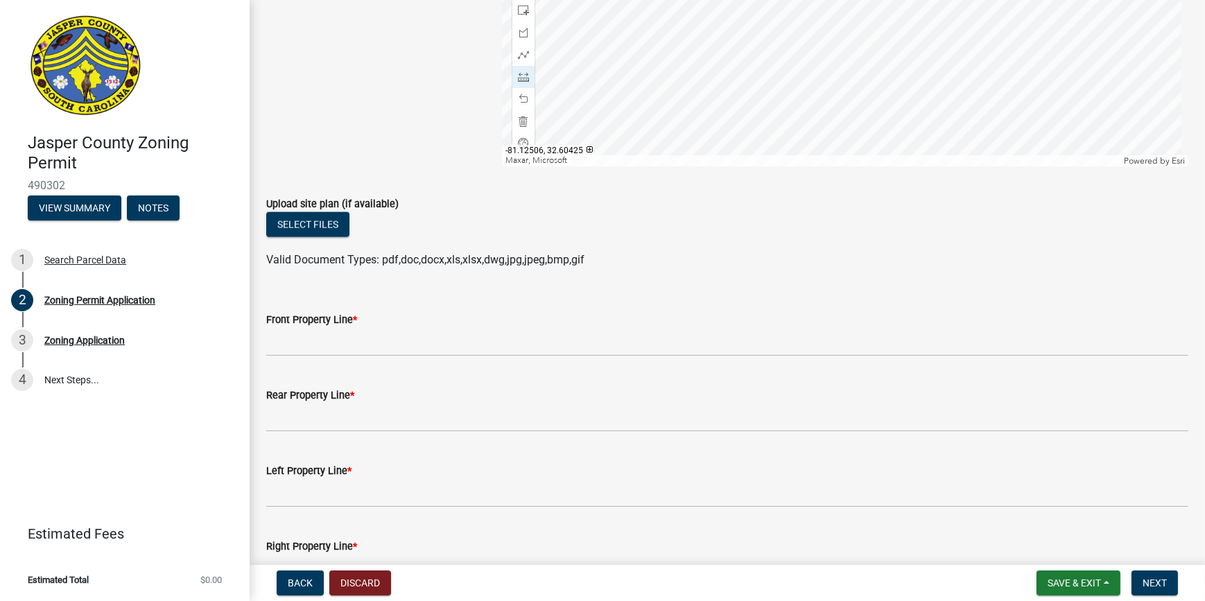
scroll to position [2080, 0]
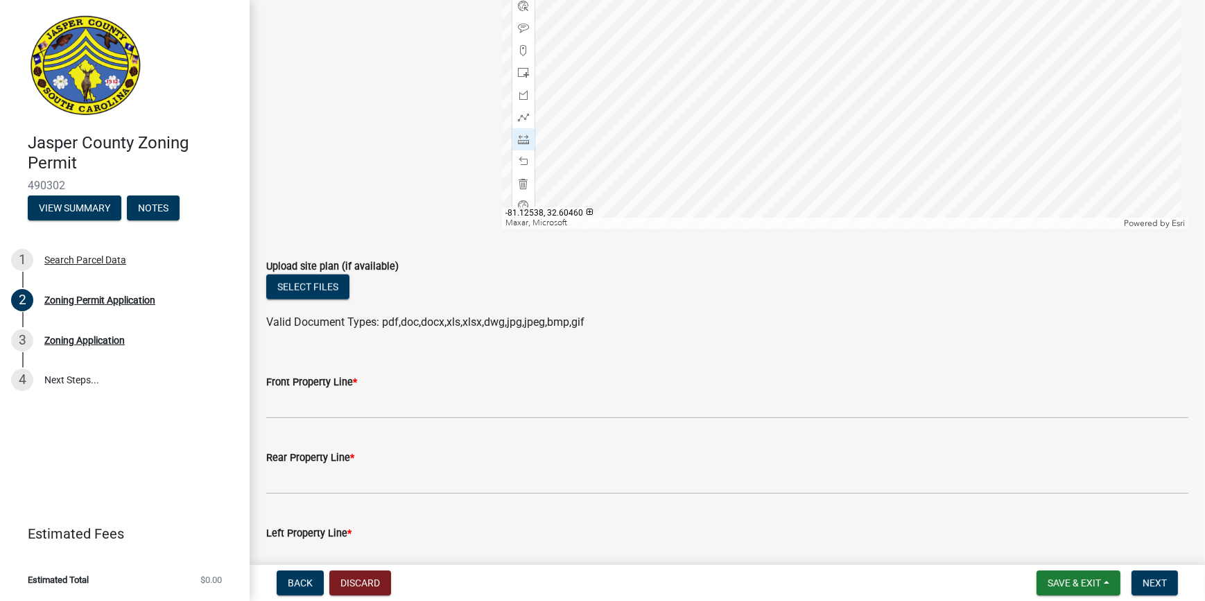
drag, startPoint x: 411, startPoint y: 130, endPoint x: 407, endPoint y: 216, distance: 86.1
click at [407, 216] on div "Sketch Layer Reference Layer Mapproxy 911 Address Points Zoning Labels Zoning W…" at bounding box center [374, 55] width 236 height 347
click at [644, 152] on div at bounding box center [845, 55] width 686 height 347
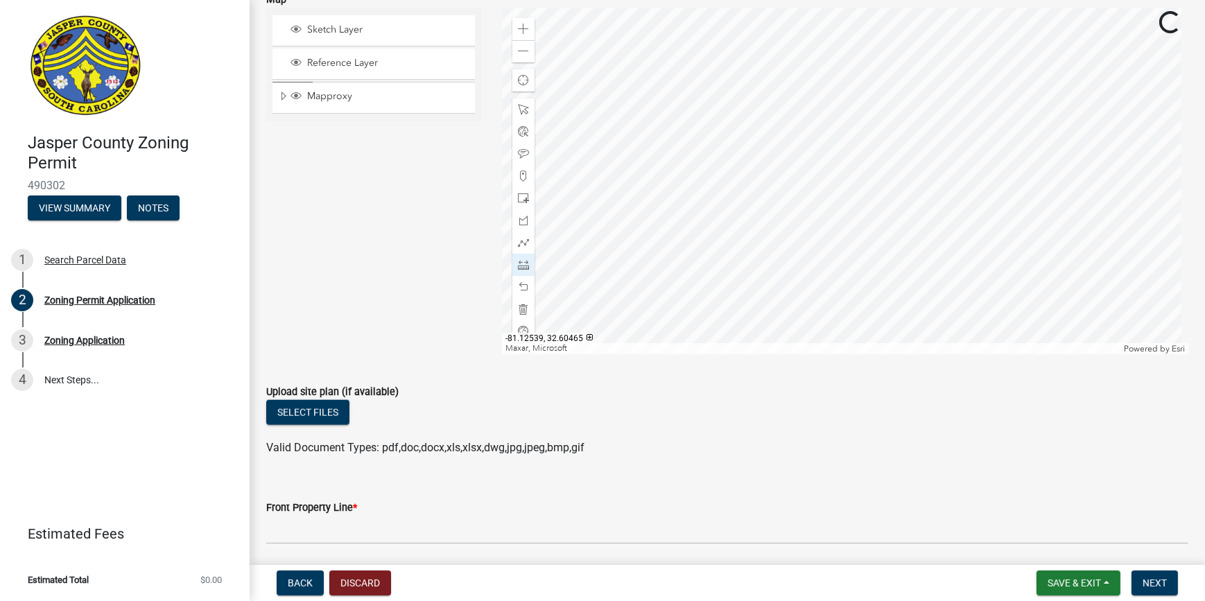
scroll to position [1953, 0]
click at [527, 25] on div "Zoom in" at bounding box center [523, 30] width 22 height 22
click at [907, 8] on div at bounding box center [845, 181] width 686 height 347
click at [1000, 152] on div at bounding box center [845, 181] width 686 height 347
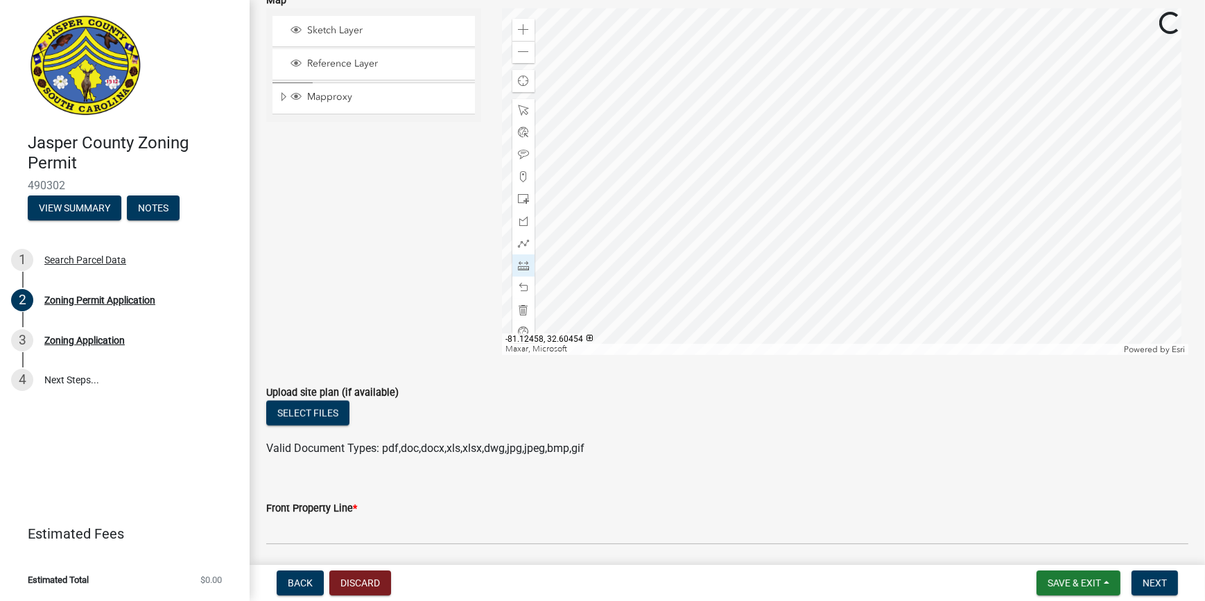
click at [800, 227] on div at bounding box center [845, 181] width 686 height 347
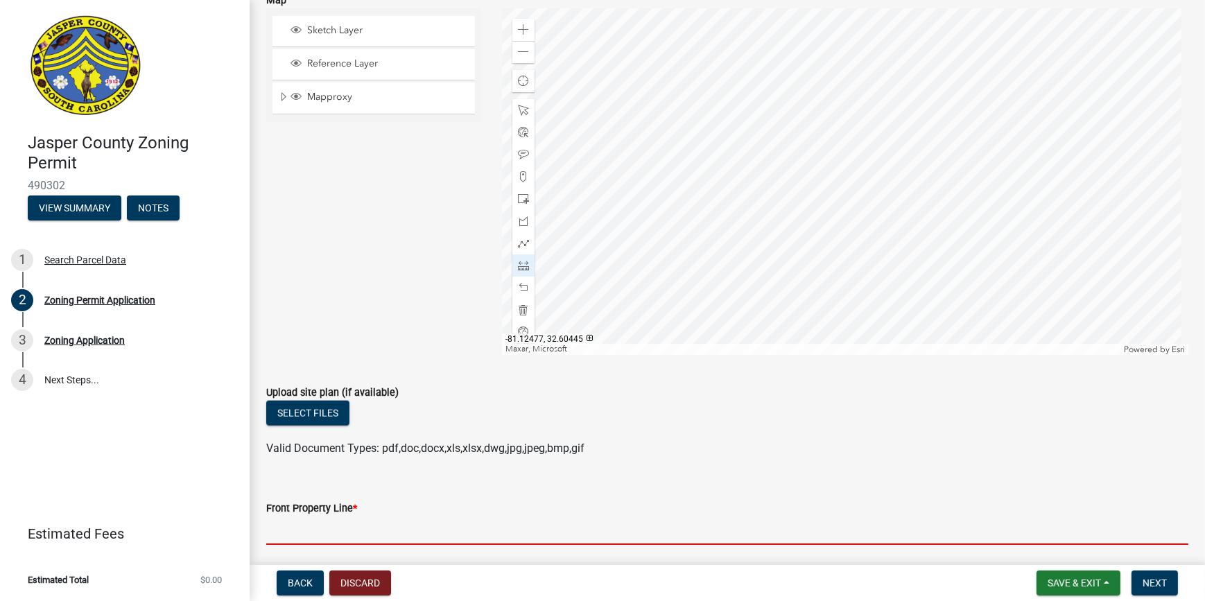
click at [294, 521] on input "Front Property Line *" at bounding box center [727, 530] width 922 height 28
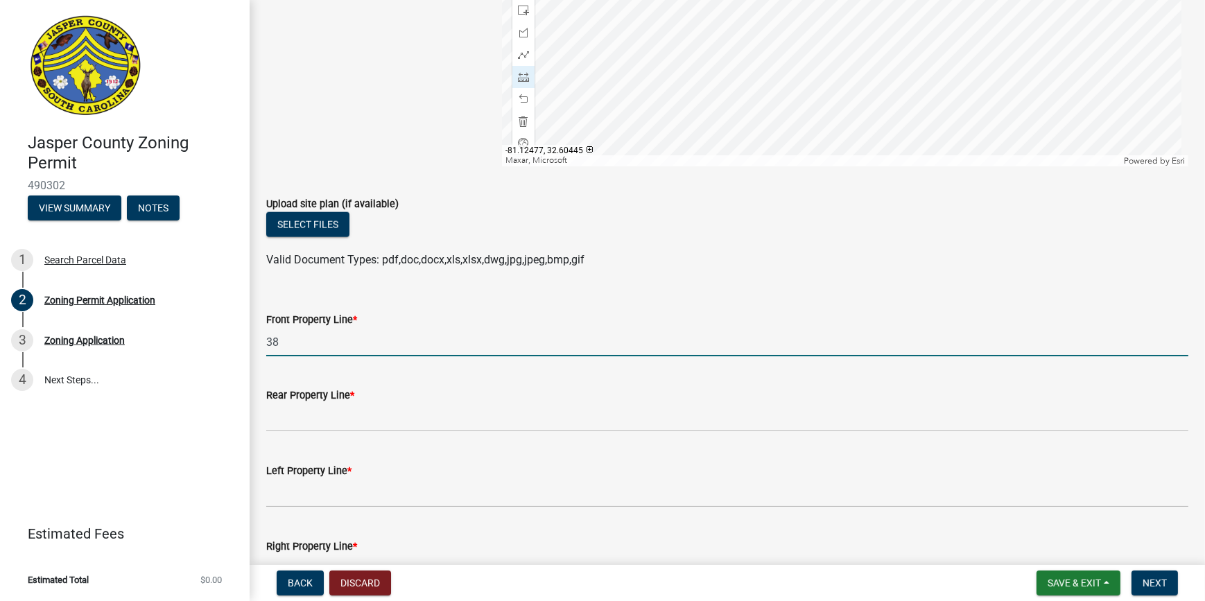
scroll to position [2205, 0]
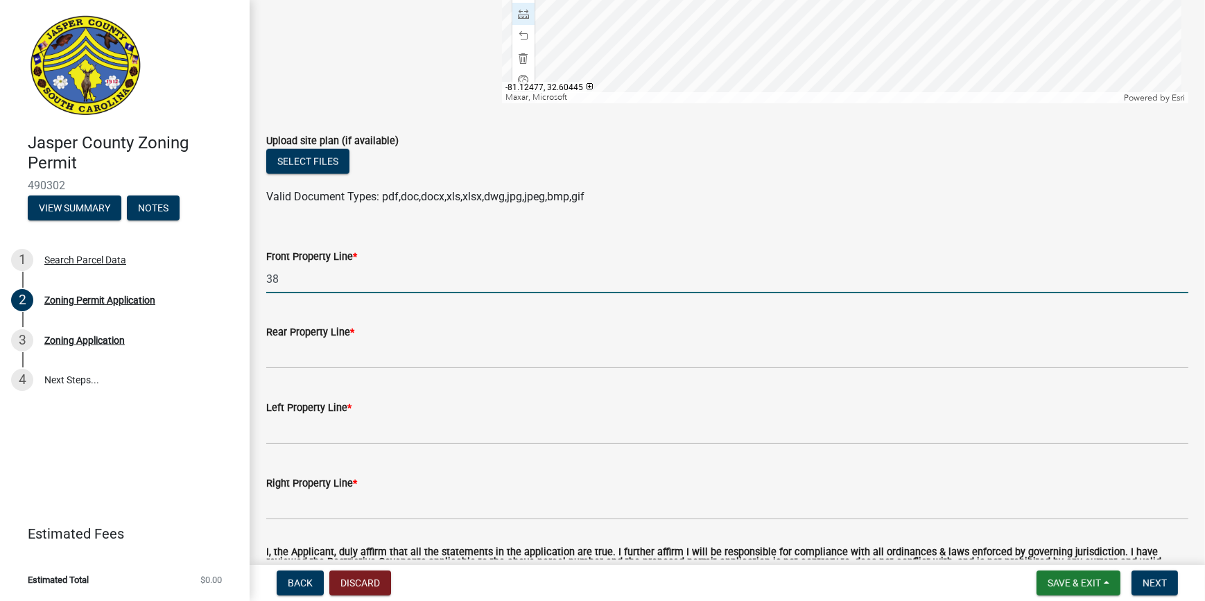
type input "38"
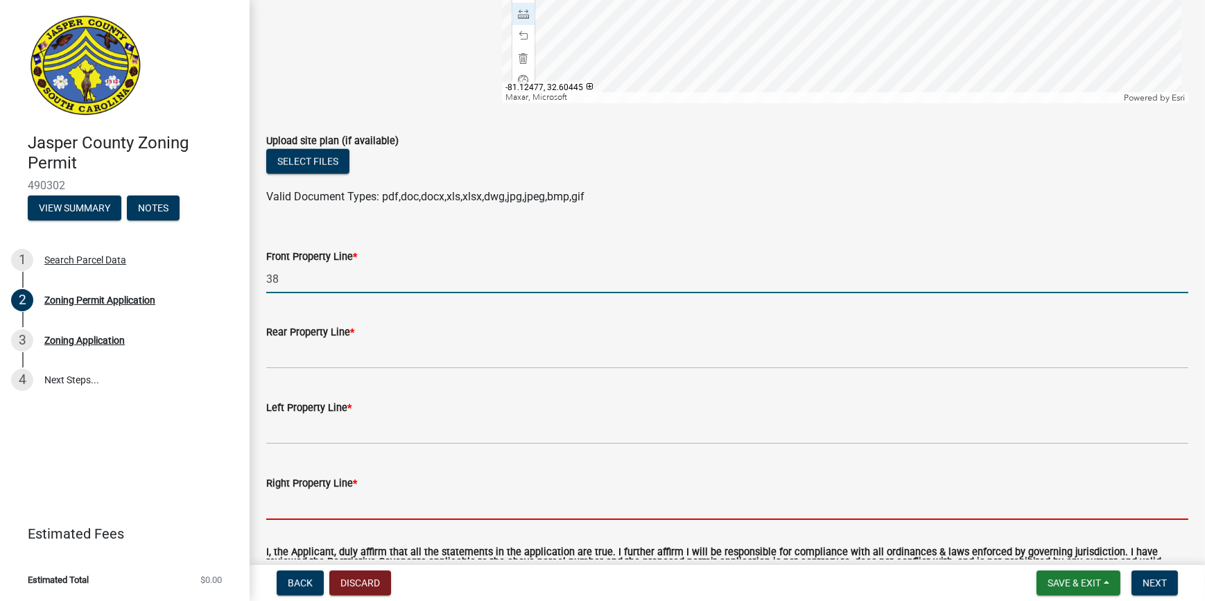
click at [303, 496] on input "Right Property Line *" at bounding box center [727, 505] width 922 height 28
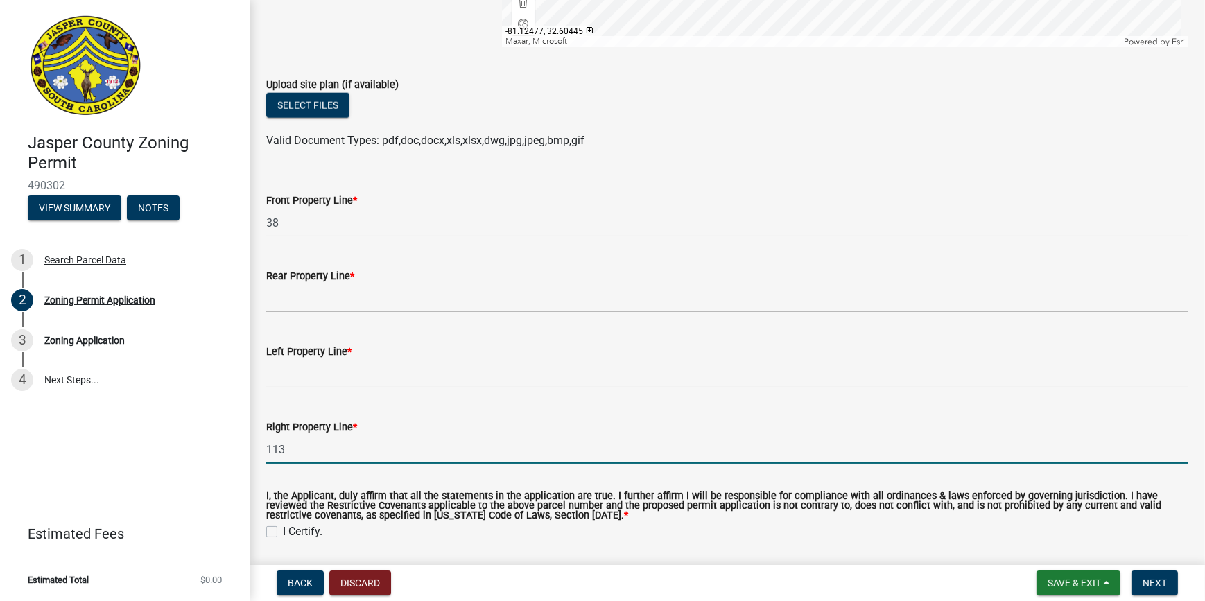
scroll to position [2268, 0]
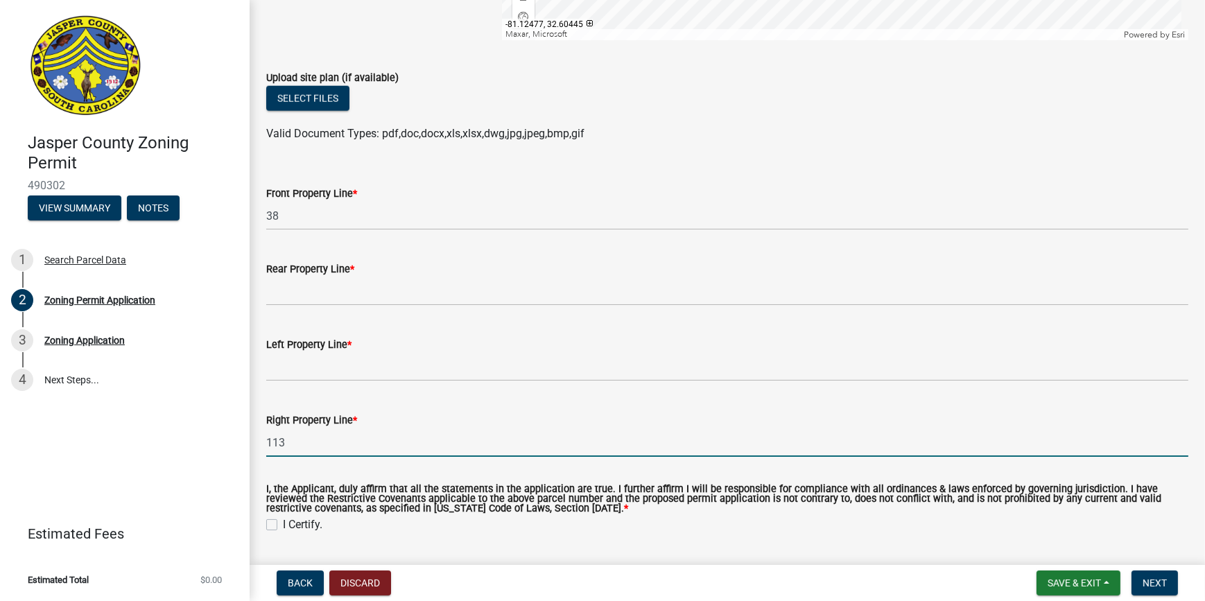
type input "113"
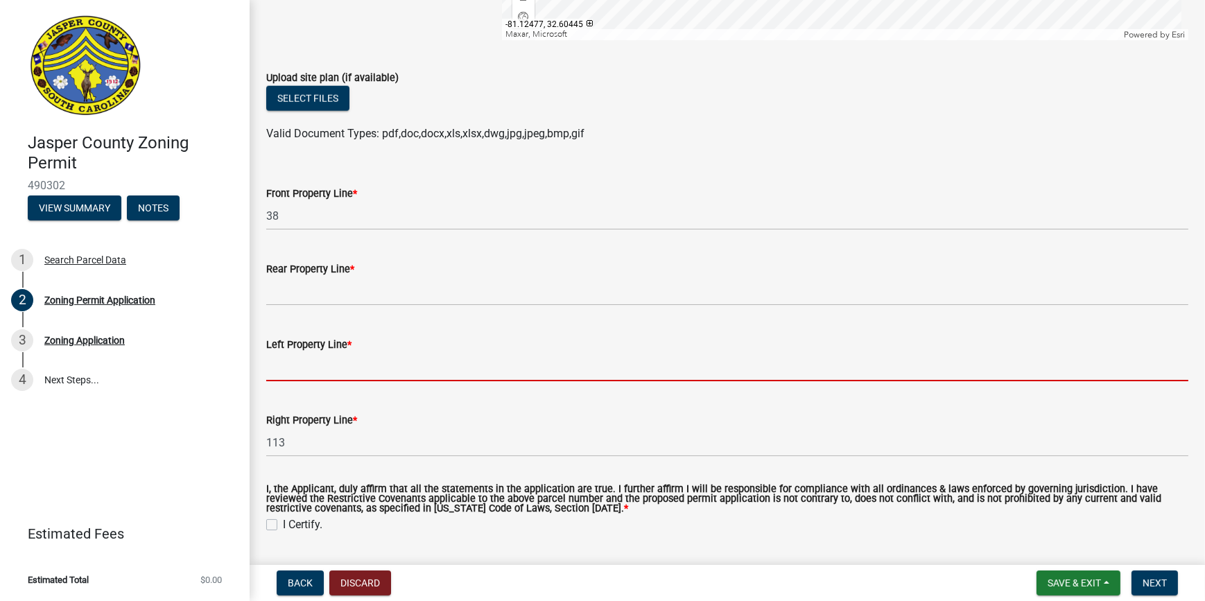
click at [271, 369] on input "Left Property Line *" at bounding box center [727, 367] width 922 height 28
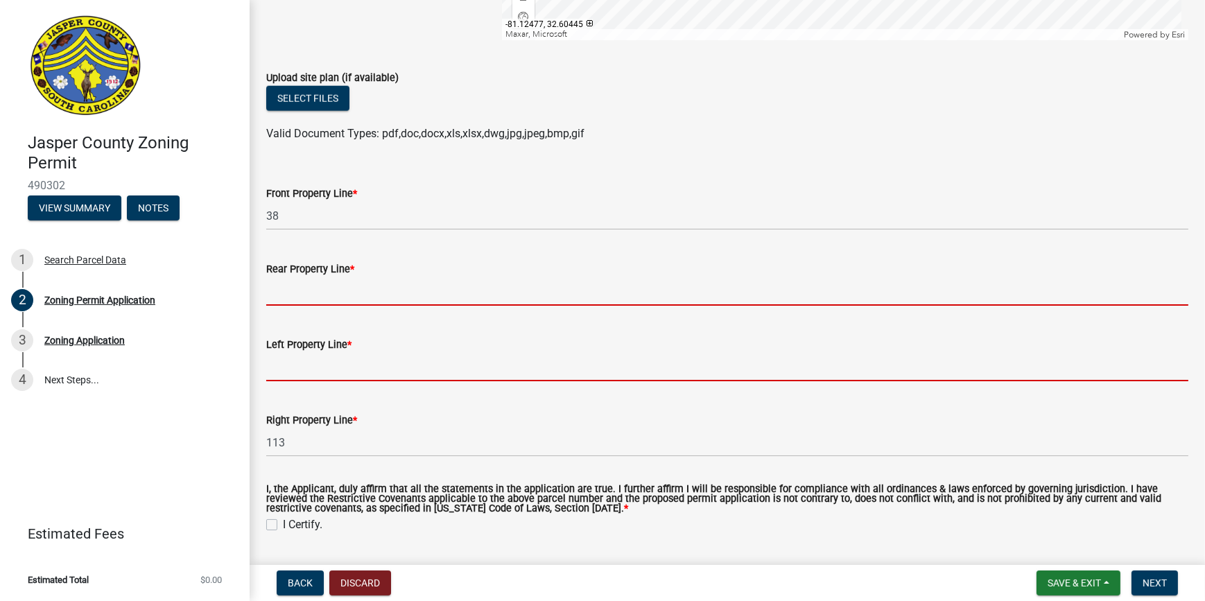
click at [297, 295] on input "Rear Property Line *" at bounding box center [727, 291] width 922 height 28
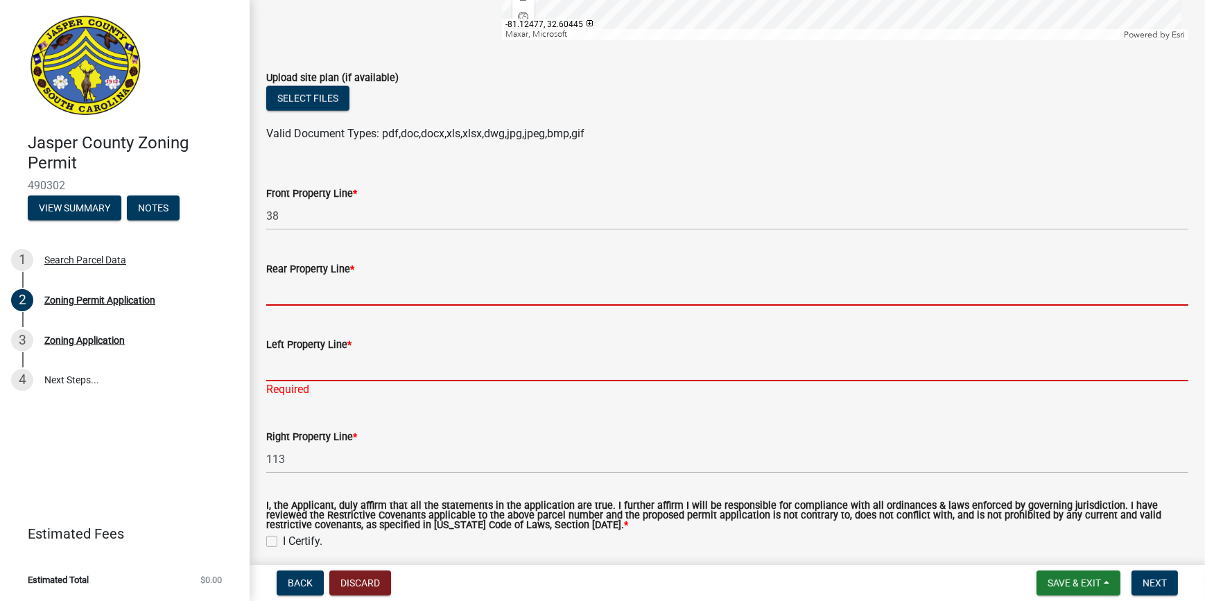
click at [275, 367] on form "Left Property Line *" at bounding box center [727, 358] width 922 height 45
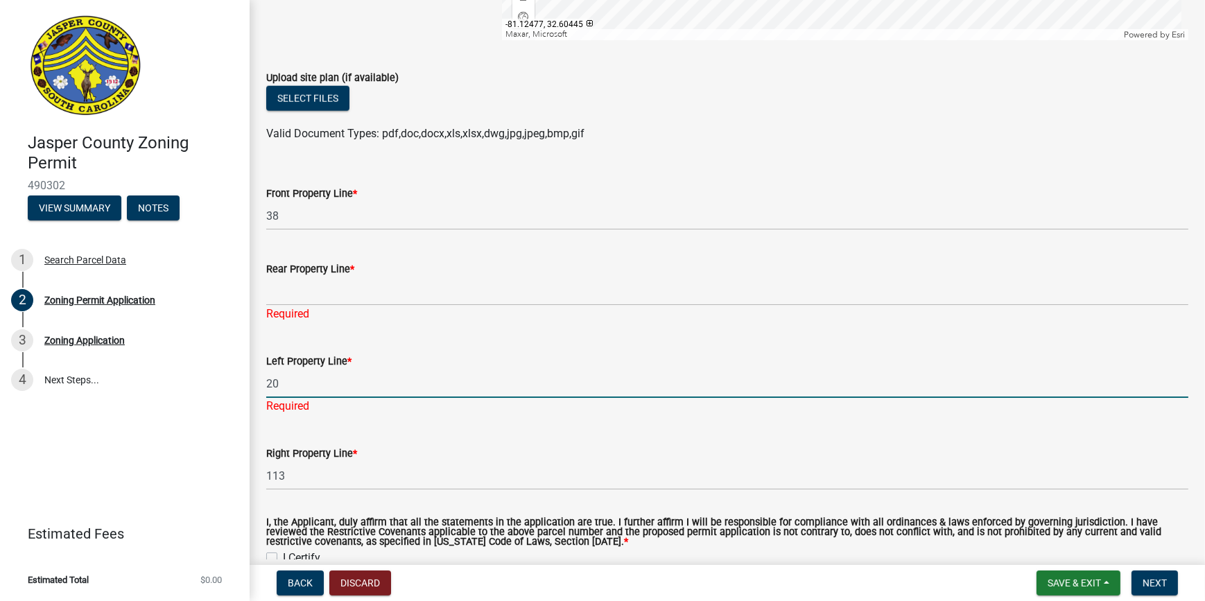
type input "20"
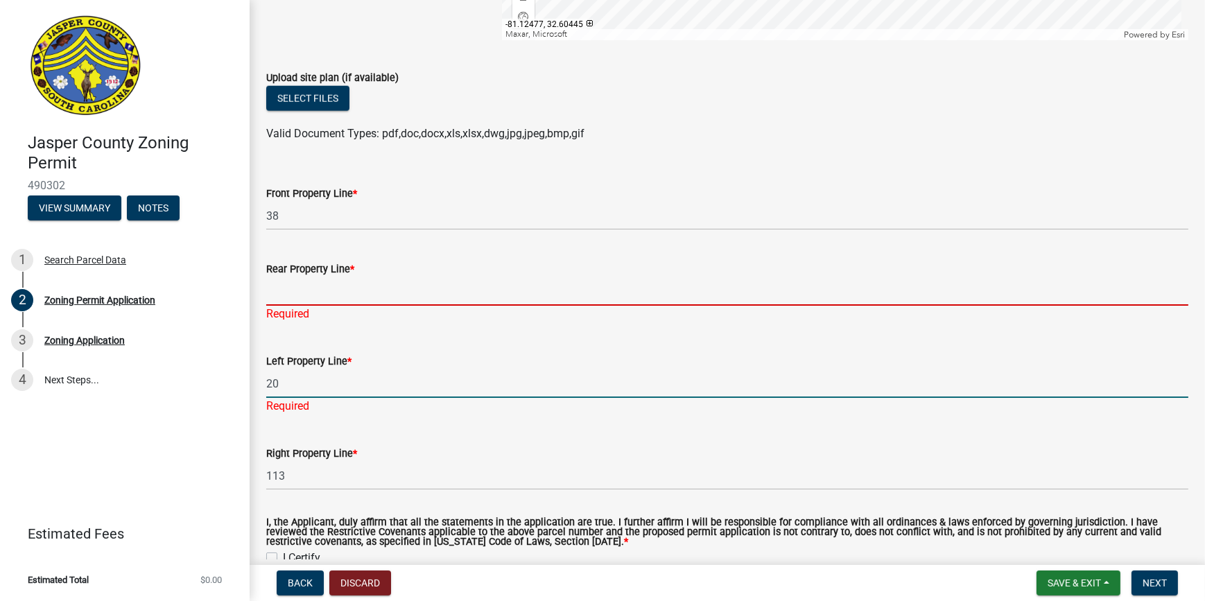
click at [379, 281] on input "Rear Property Line *" at bounding box center [727, 291] width 922 height 28
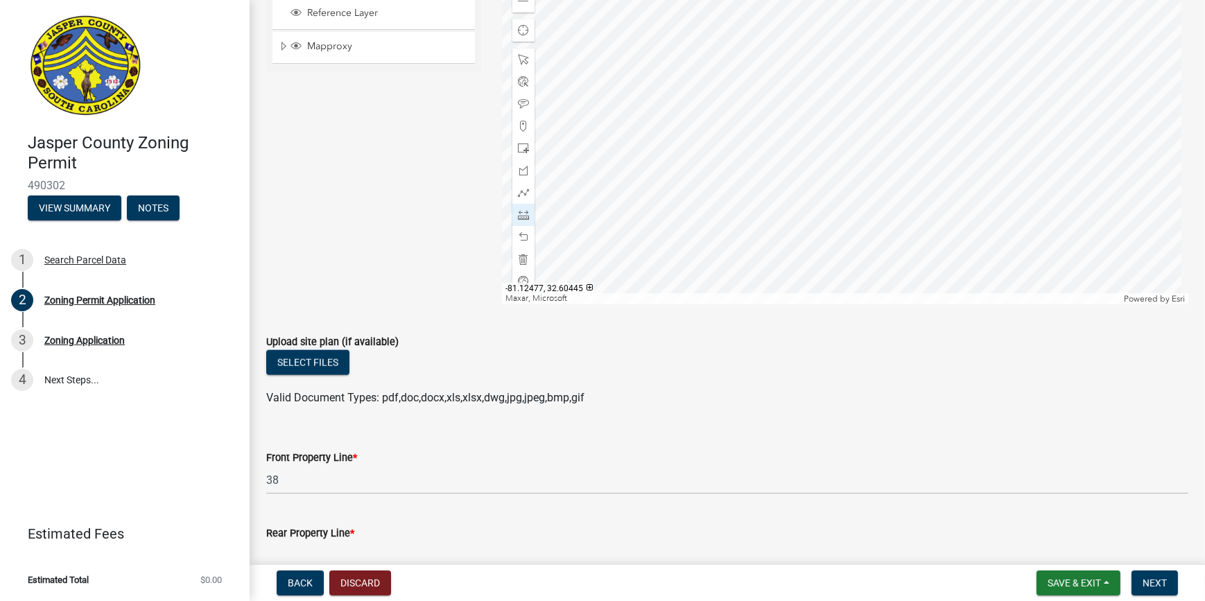
scroll to position [1890, 0]
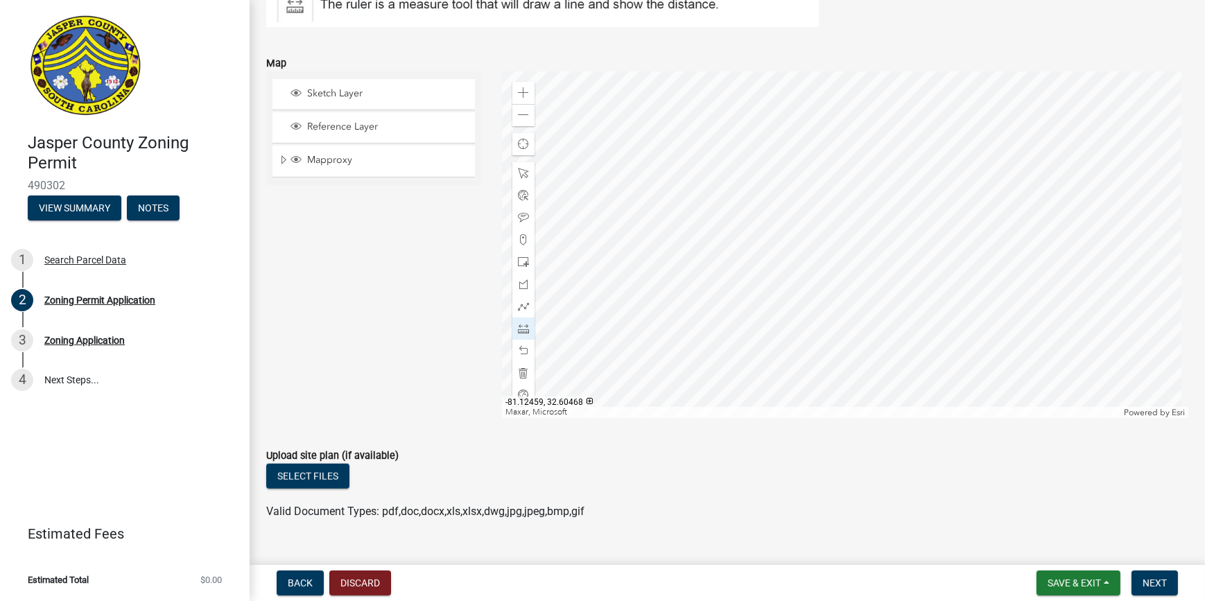
click at [735, 340] on div at bounding box center [845, 244] width 686 height 347
click at [865, 198] on div at bounding box center [845, 244] width 686 height 347
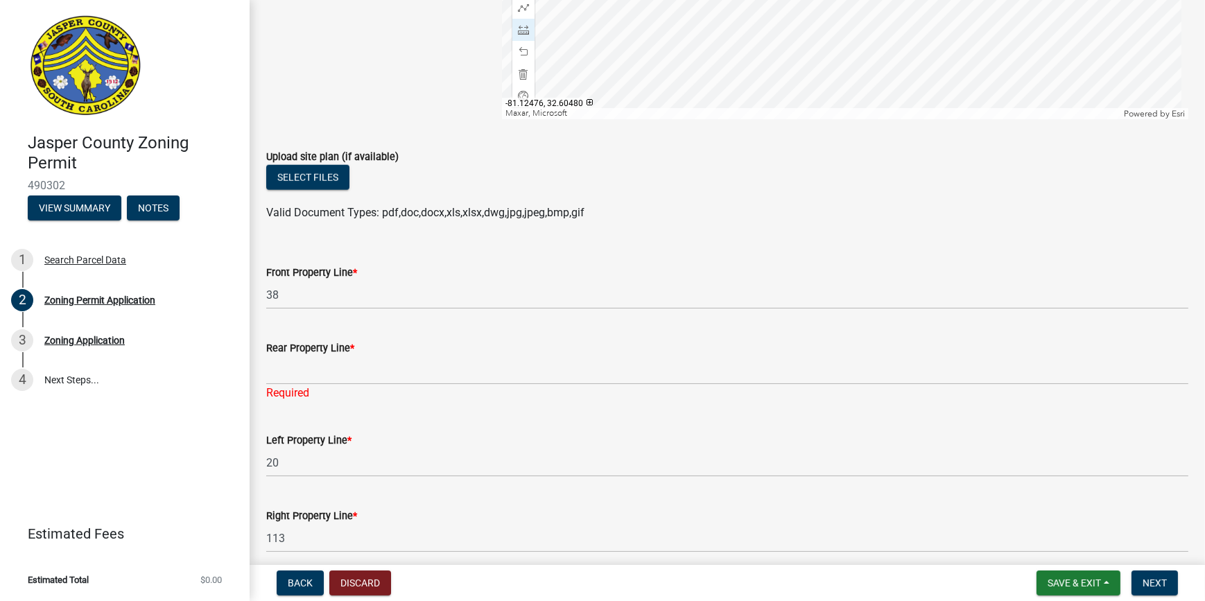
scroll to position [2205, 0]
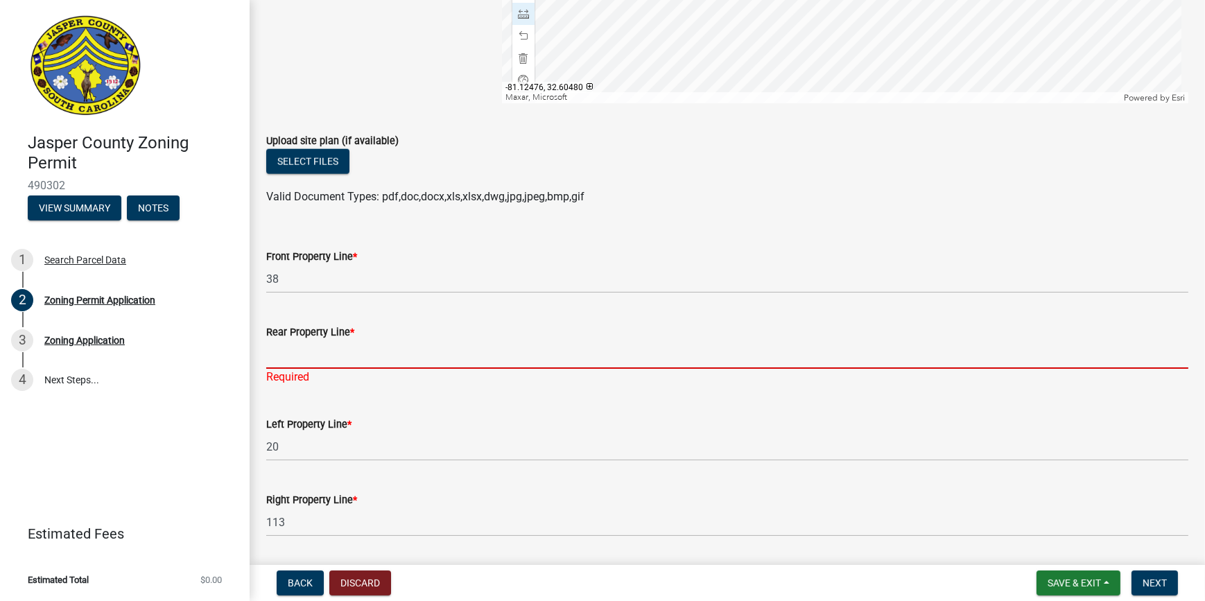
click at [337, 365] on input "Rear Property Line *" at bounding box center [727, 354] width 922 height 28
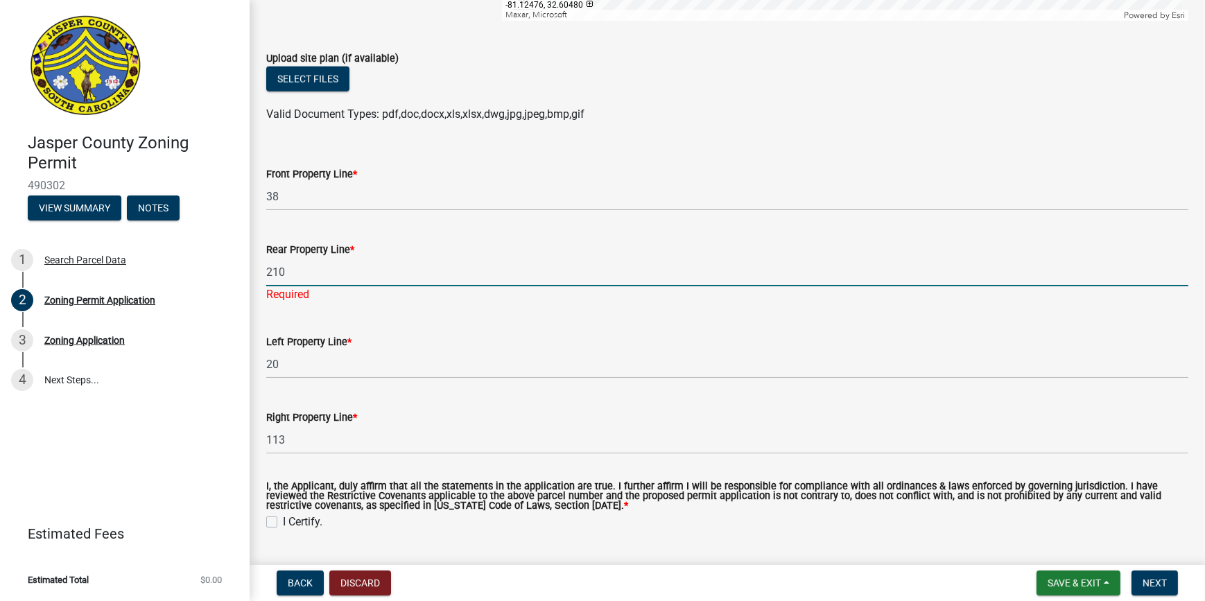
scroll to position [2394, 0]
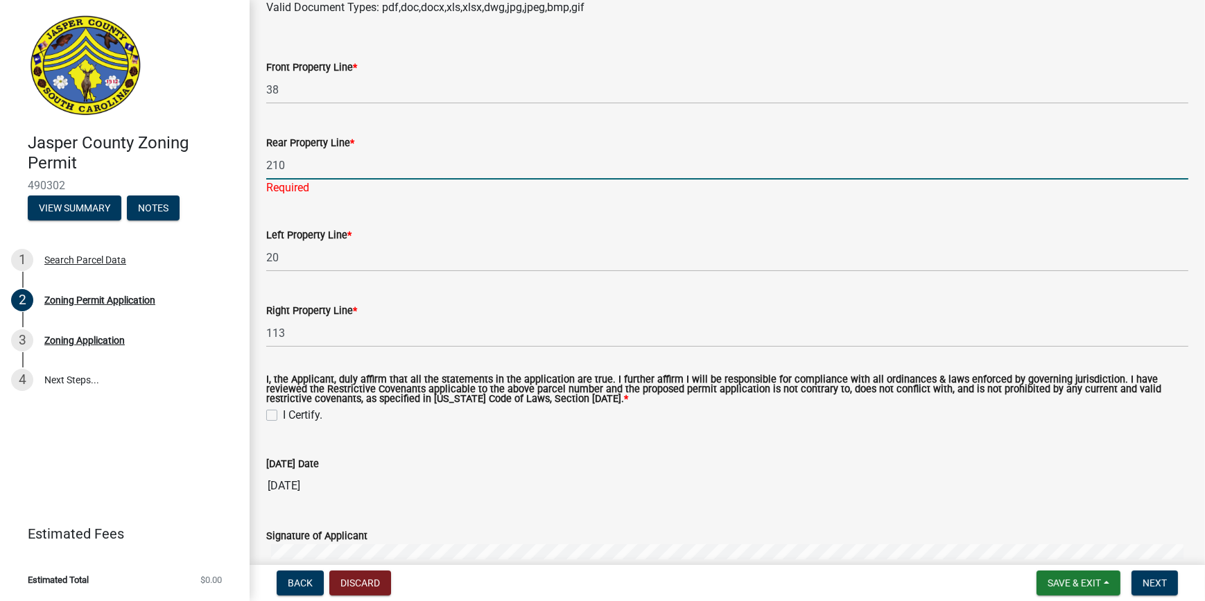
type input "210"
click at [274, 412] on wm-data-entity-input "I, the Applicant, duly affirm that all the statements in the application are tr…" at bounding box center [727, 397] width 922 height 78
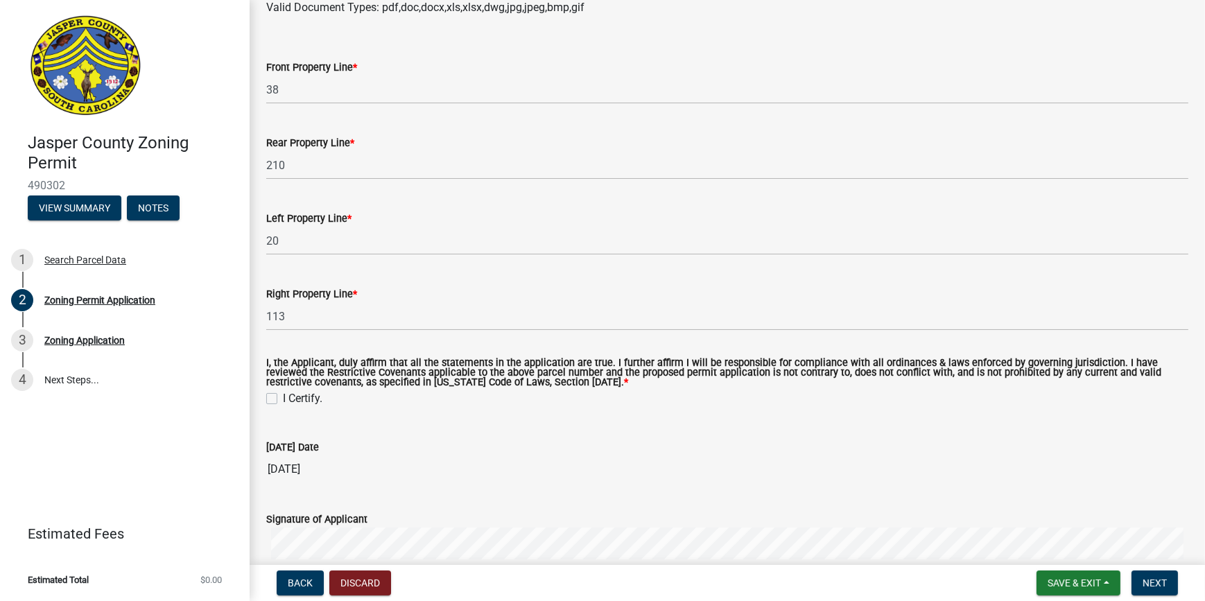
click at [288, 405] on label "I Certify." at bounding box center [303, 398] width 40 height 17
click at [288, 399] on input "I Certify." at bounding box center [287, 394] width 9 height 9
checkbox input "true"
click at [279, 402] on div "I Certify." at bounding box center [727, 398] width 922 height 17
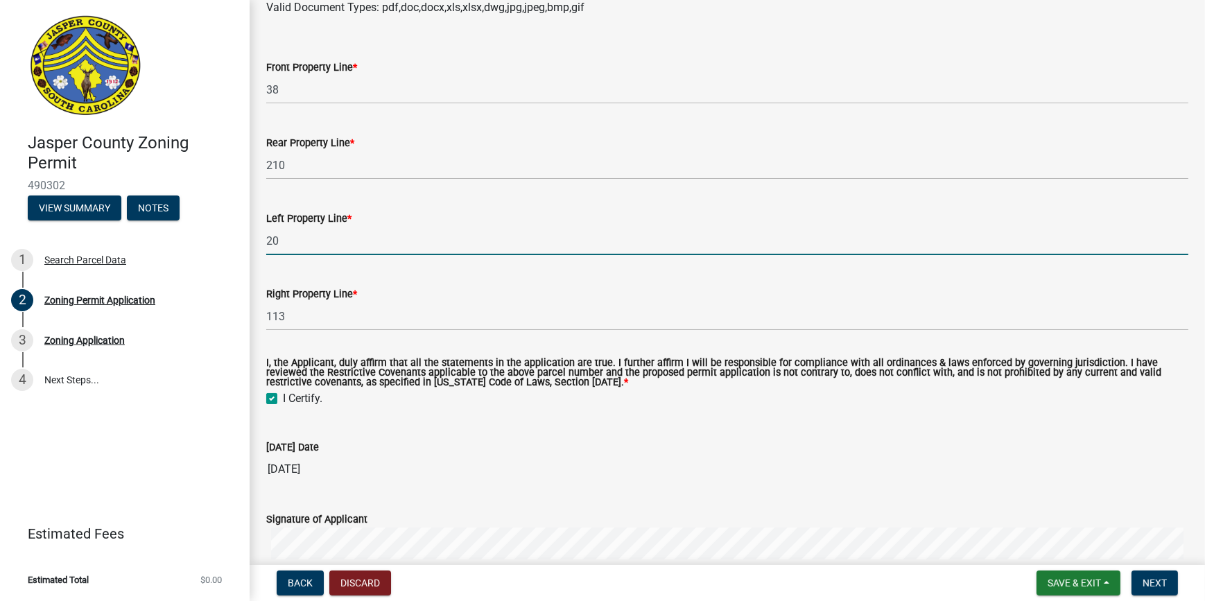
drag, startPoint x: 306, startPoint y: 245, endPoint x: 256, endPoint y: 247, distance: 49.3
click at [256, 247] on div "Left Property Line * 20" at bounding box center [727, 223] width 943 height 64
type input "12"
click at [640, 293] on div "Right Property Line *" at bounding box center [727, 294] width 922 height 17
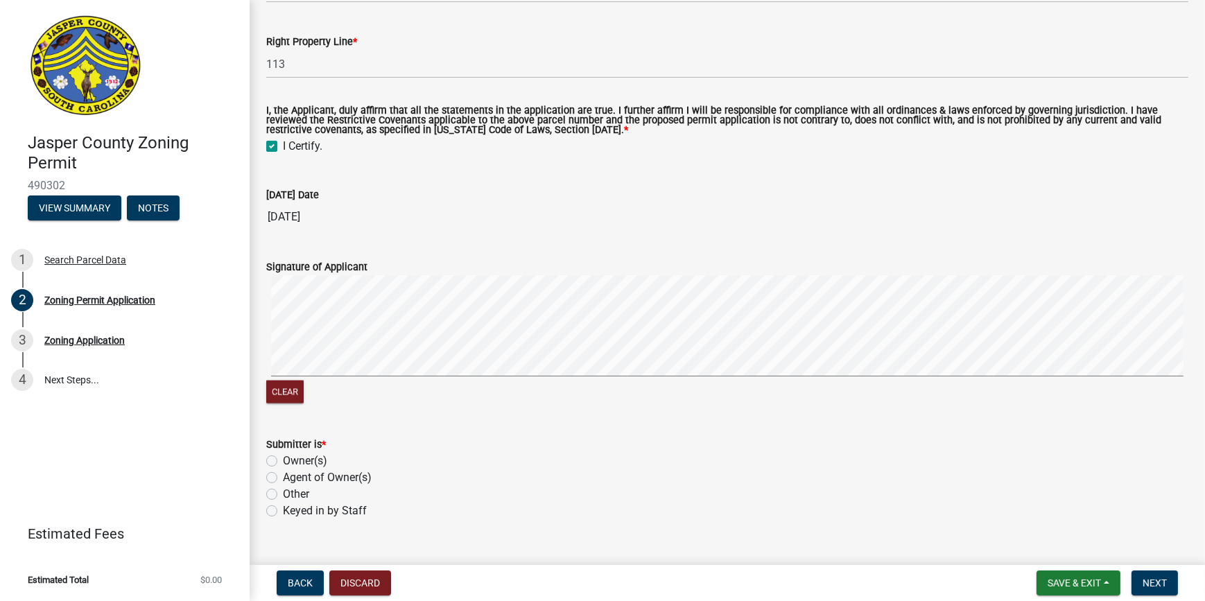
scroll to position [2671, 0]
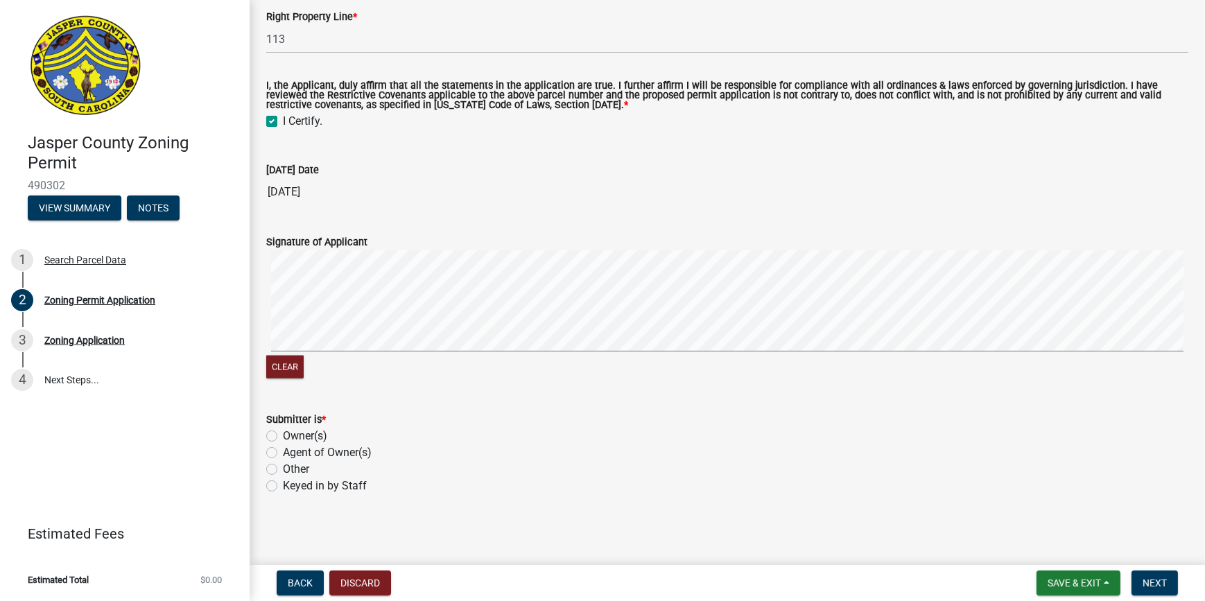
drag, startPoint x: 263, startPoint y: 435, endPoint x: 272, endPoint y: 435, distance: 8.3
click at [264, 435] on div "Submitter is * Owner(s) Agent of Owner(s) Other Keyed in by Staff" at bounding box center [727, 444] width 943 height 100
click at [283, 435] on label "Owner(s)" at bounding box center [305, 436] width 44 height 17
click at [283, 435] on input "Owner(s)" at bounding box center [287, 432] width 9 height 9
radio input "true"
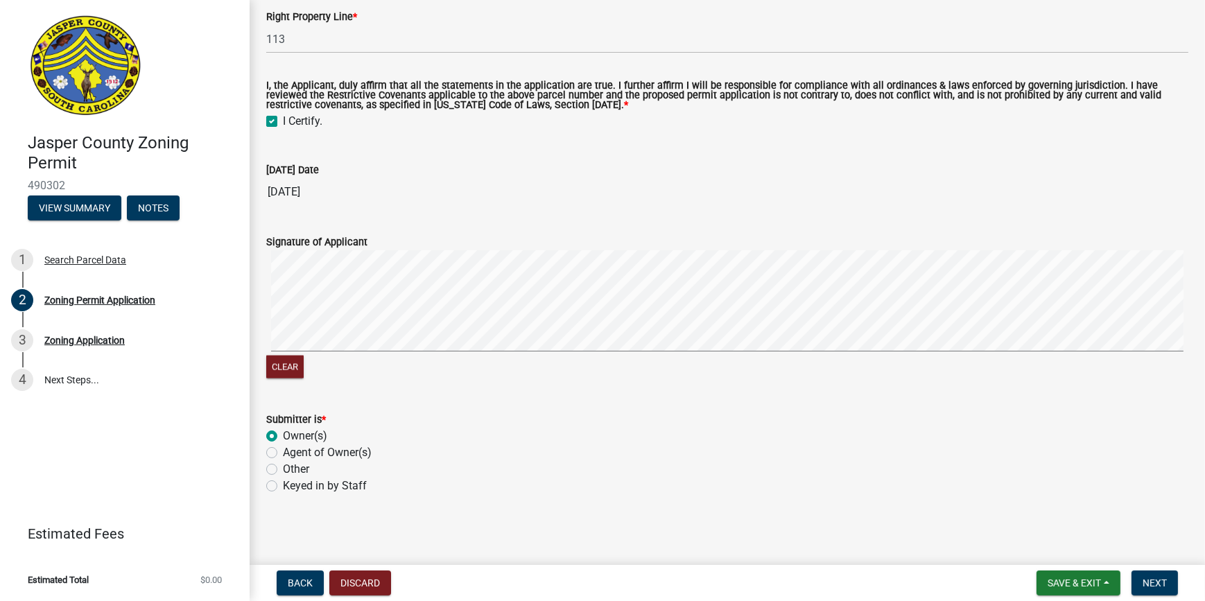
click at [367, 243] on form "Signature of Applicant Clear" at bounding box center [727, 299] width 922 height 164
click at [1152, 582] on span "Next" at bounding box center [1154, 582] width 24 height 11
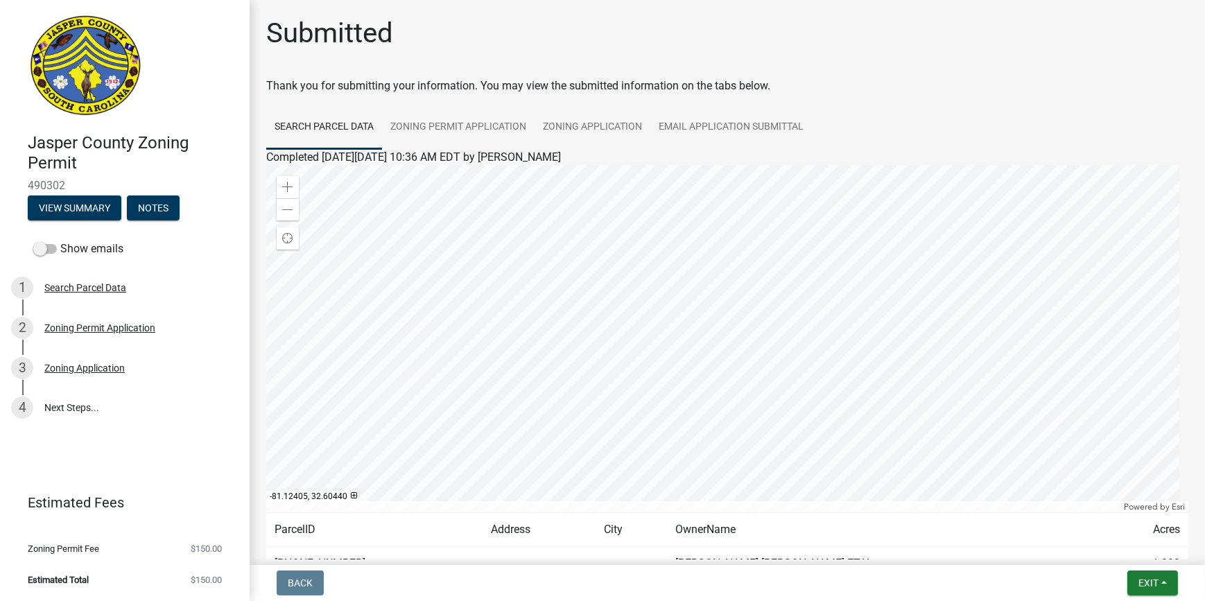
scroll to position [102, 0]
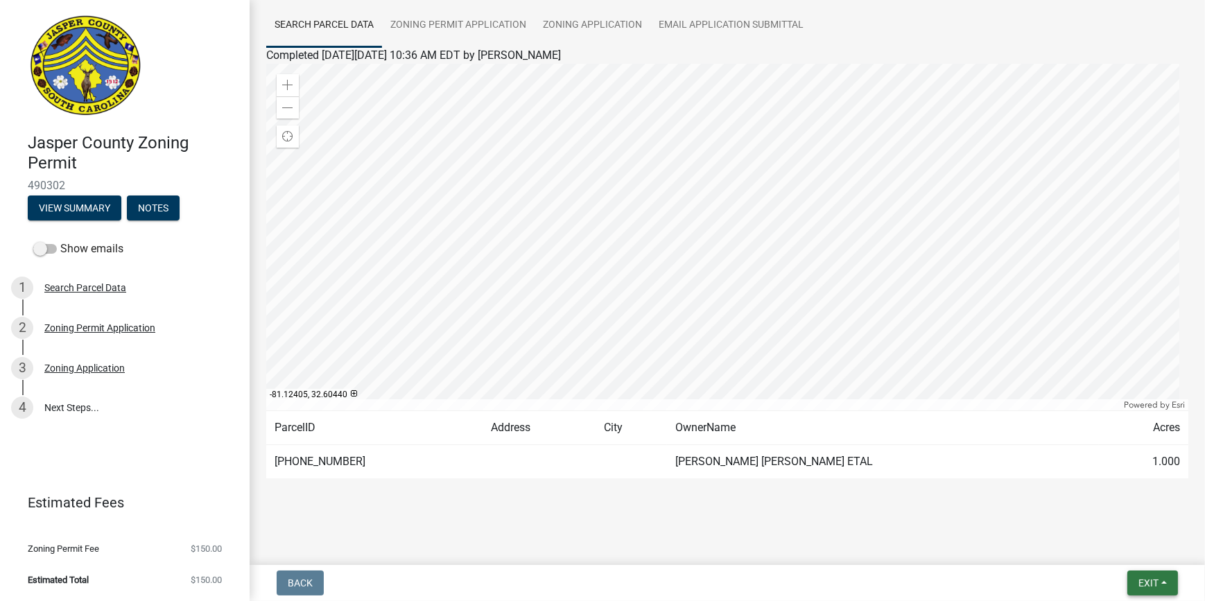
click at [1156, 578] on span "Exit" at bounding box center [1148, 582] width 20 height 11
click at [1119, 548] on button "Save & Exit" at bounding box center [1122, 546] width 111 height 33
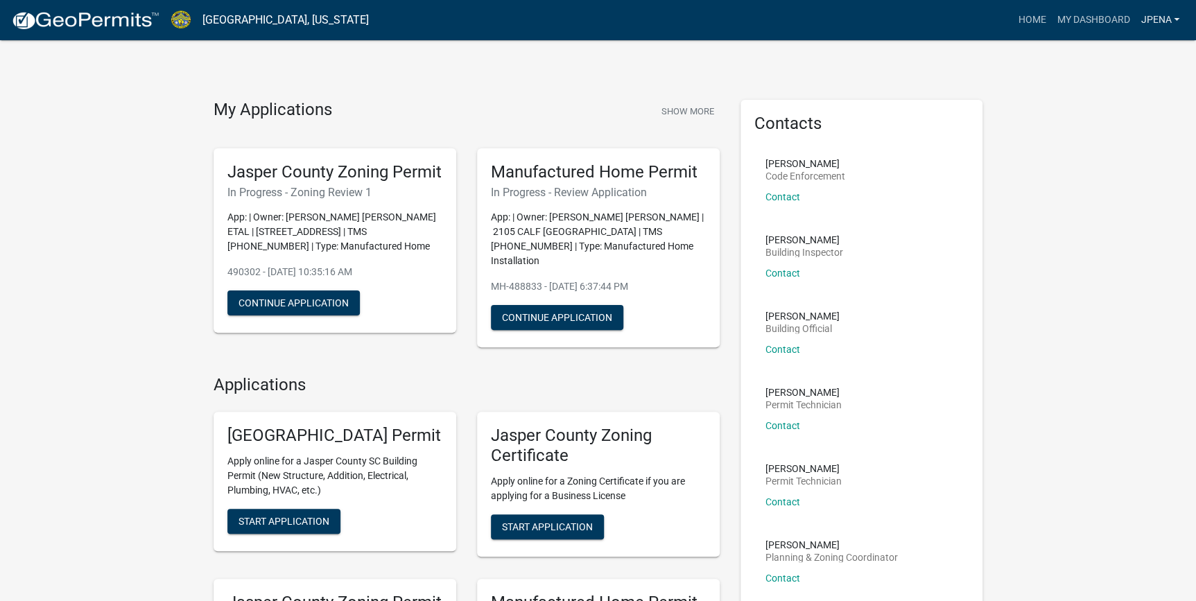
click at [1172, 23] on link "Jpena" at bounding box center [1160, 20] width 50 height 26
click at [1133, 101] on link "Logout" at bounding box center [1129, 101] width 111 height 33
